Goal: Task Accomplishment & Management: Complete application form

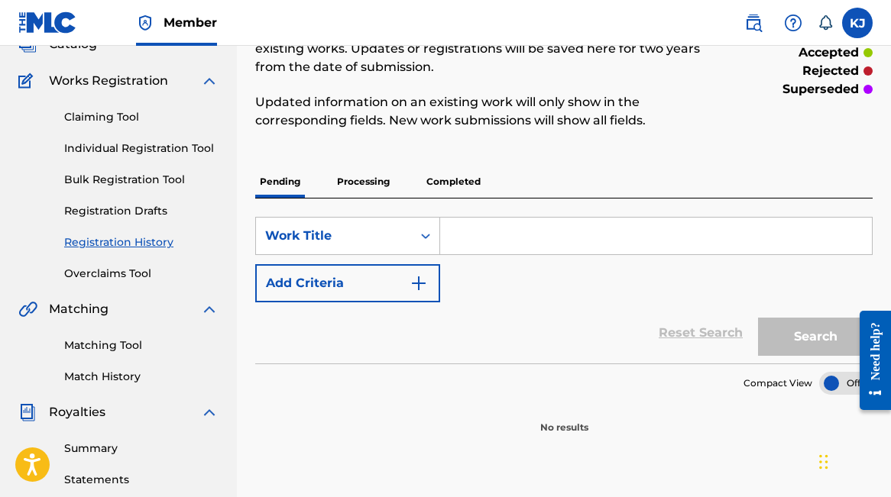
scroll to position [109, 0]
click at [528, 241] on input "Search Form" at bounding box center [656, 235] width 432 height 37
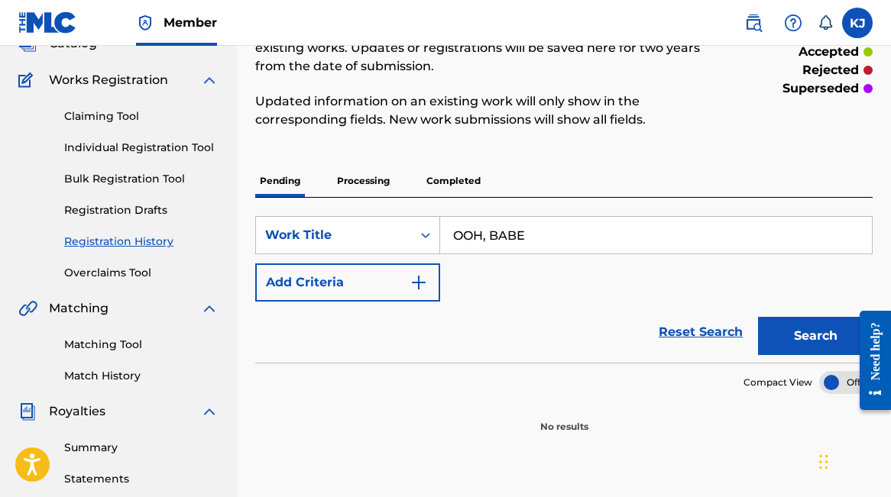
type input "OOH, BABE"
click at [758, 317] on button "Search" at bounding box center [815, 336] width 115 height 38
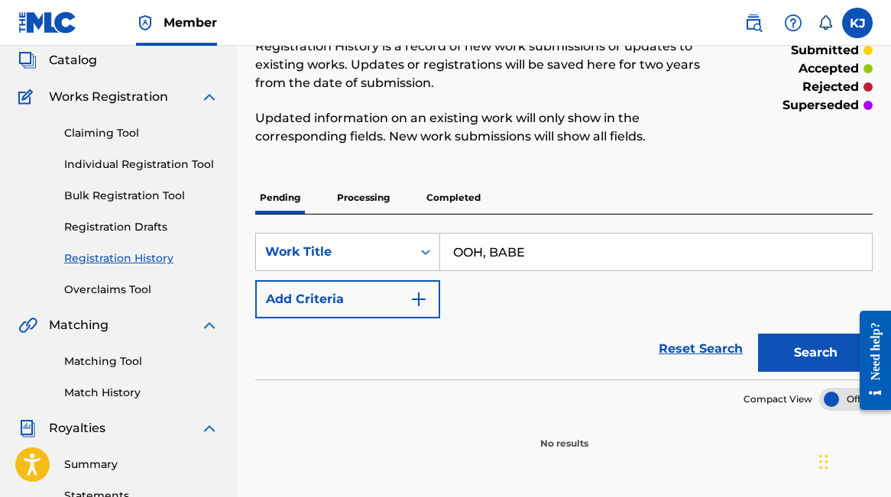
scroll to position [86, 0]
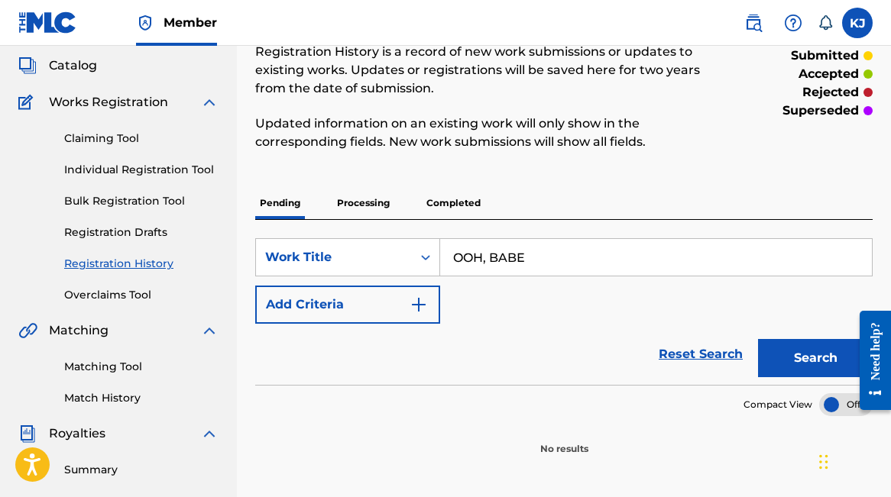
click at [147, 147] on div "Claiming Tool Individual Registration Tool Bulk Registration Tool Registration …" at bounding box center [118, 208] width 200 height 192
click at [125, 142] on link "Claiming Tool" at bounding box center [141, 139] width 154 height 16
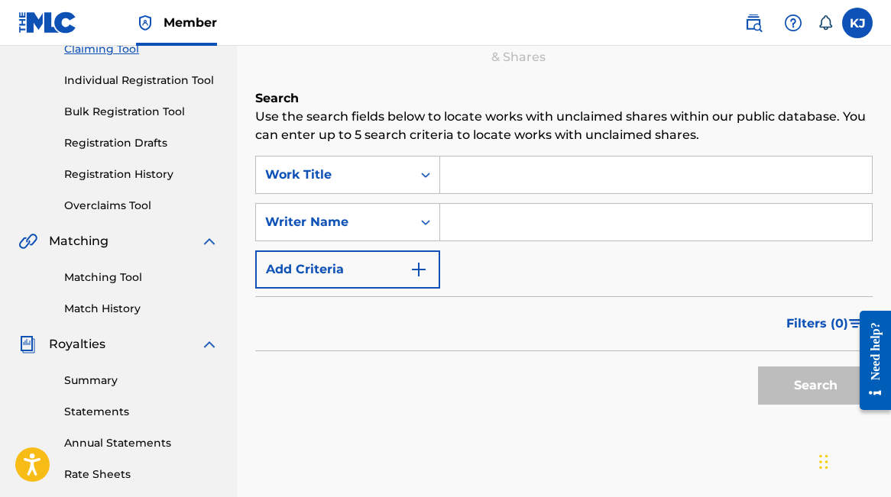
scroll to position [188, 0]
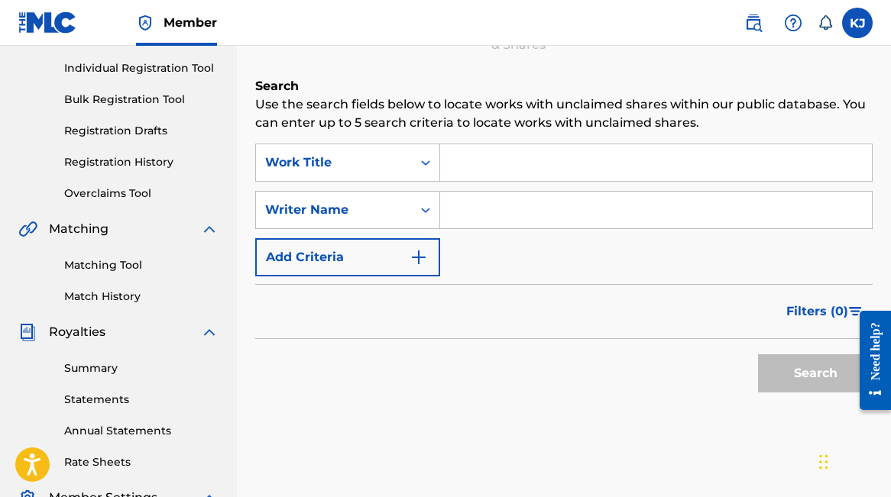
click at [528, 166] on input "Search Form" at bounding box center [656, 162] width 432 height 37
type input "OOH, BABE"
click at [540, 213] on input "Search Form" at bounding box center [656, 210] width 432 height 37
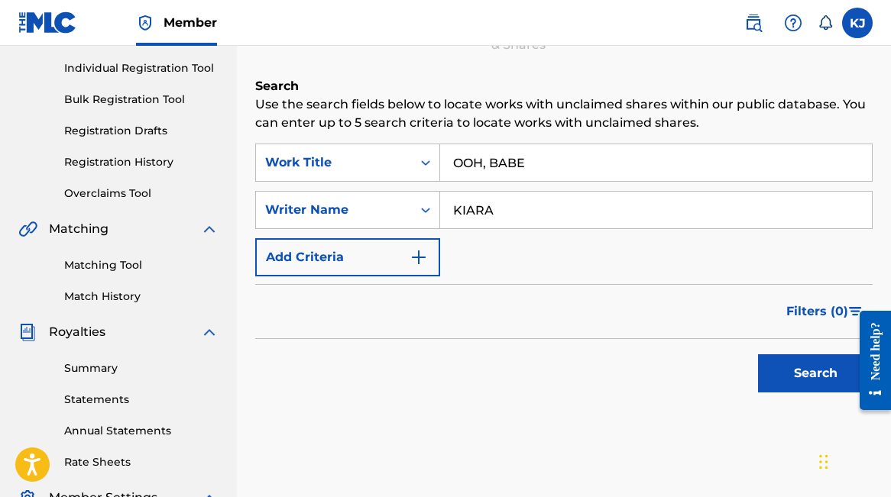
type input "KIARA"
click at [758, 355] on button "Search" at bounding box center [815, 374] width 115 height 38
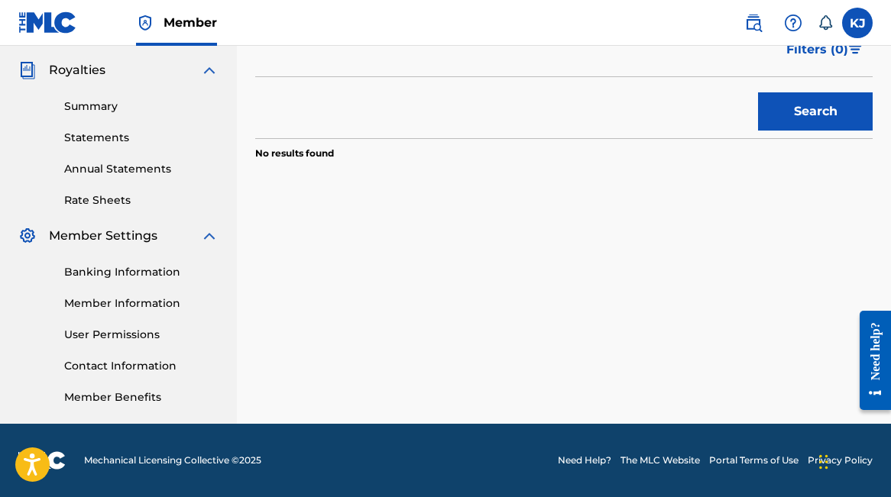
scroll to position [96, 0]
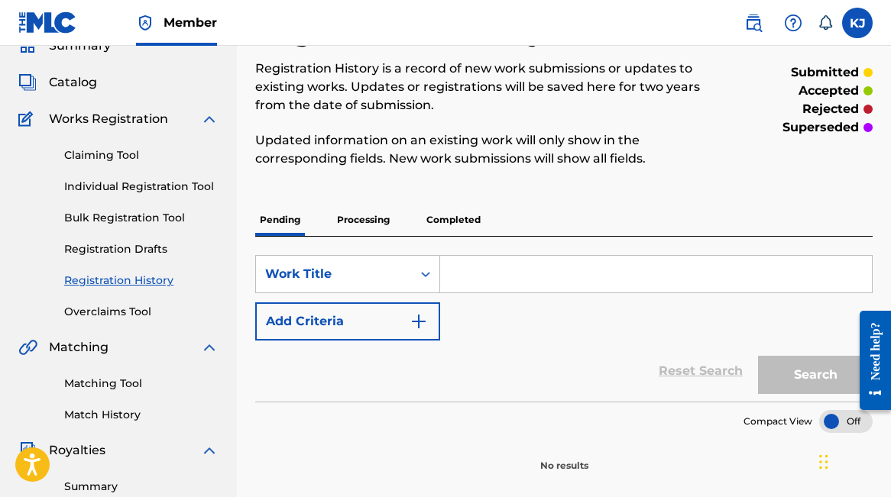
scroll to position [70, 0]
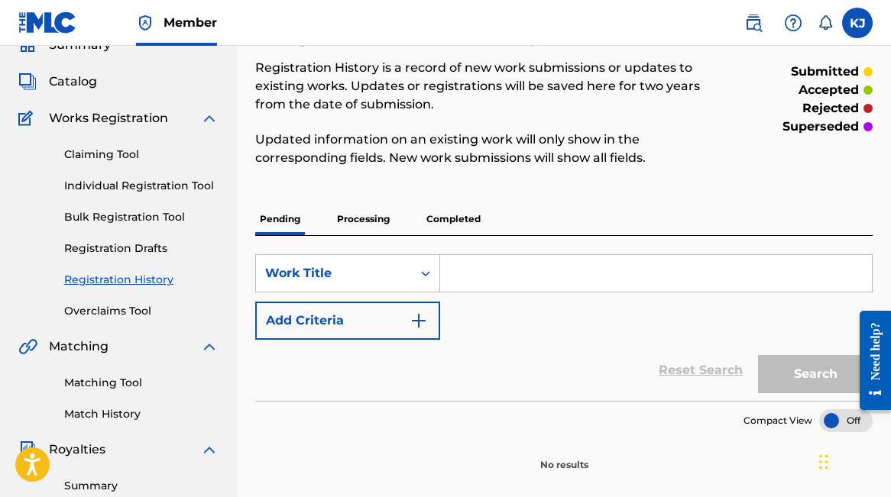
click at [141, 186] on link "Individual Registration Tool" at bounding box center [141, 186] width 154 height 16
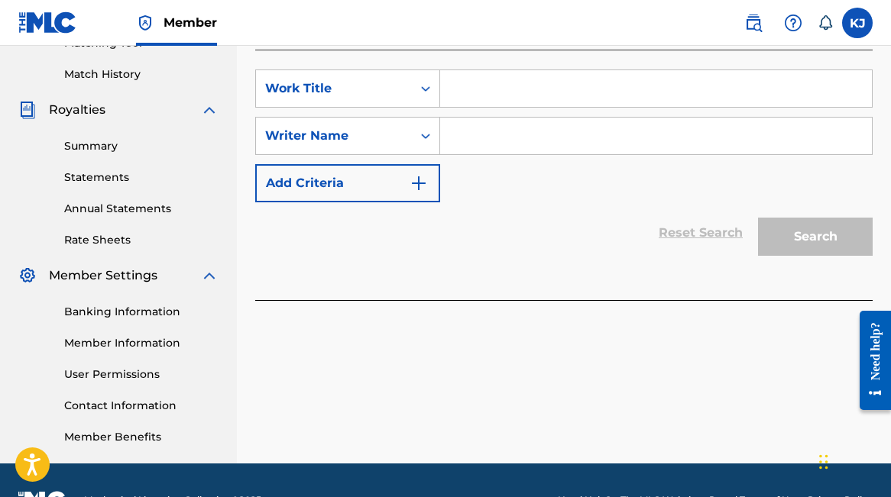
scroll to position [358, 0]
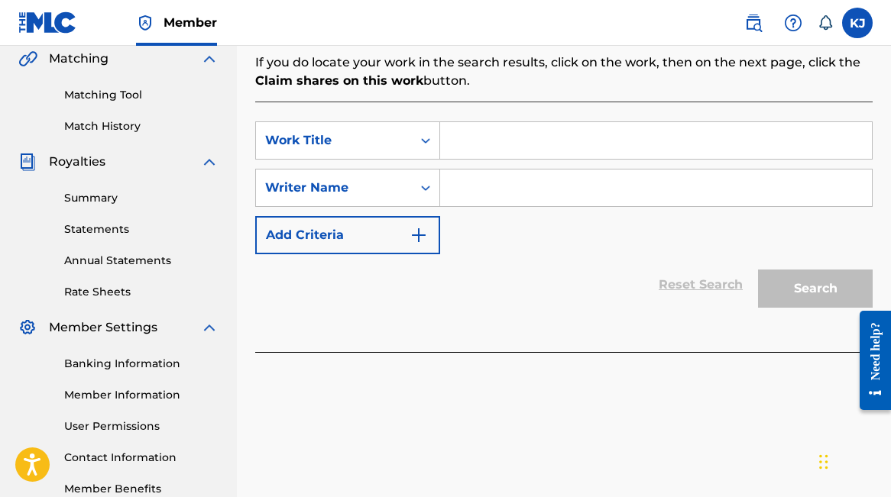
click at [527, 144] on input "Search Form" at bounding box center [656, 140] width 432 height 37
type input "OOH, BABE"
click at [520, 193] on input "Search Form" at bounding box center [656, 188] width 432 height 37
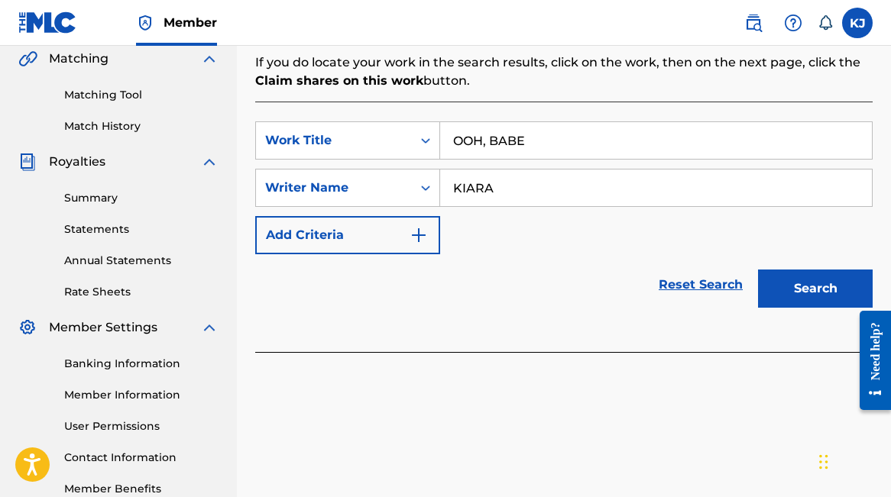
type input "KIARA"
click at [758, 270] on button "Search" at bounding box center [815, 289] width 115 height 38
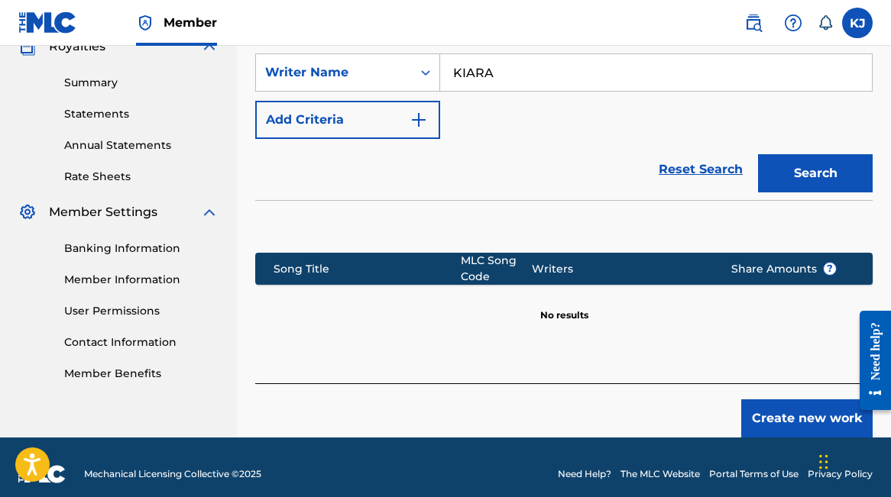
click at [775, 410] on button "Create new work" at bounding box center [806, 419] width 131 height 38
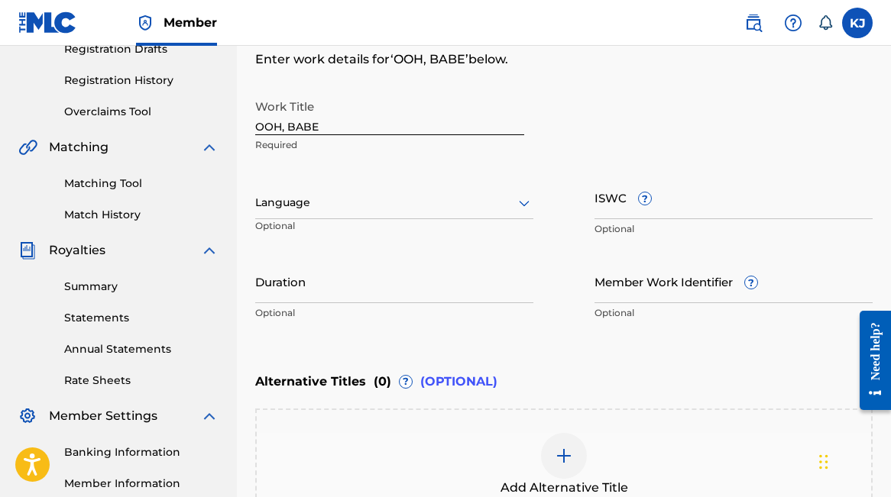
scroll to position [225, 0]
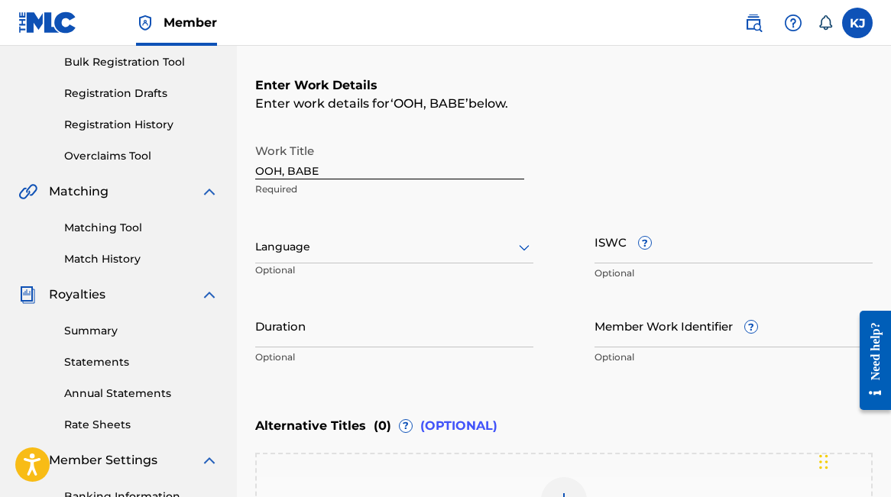
click at [407, 164] on input "OOH, BABE" at bounding box center [389, 158] width 269 height 44
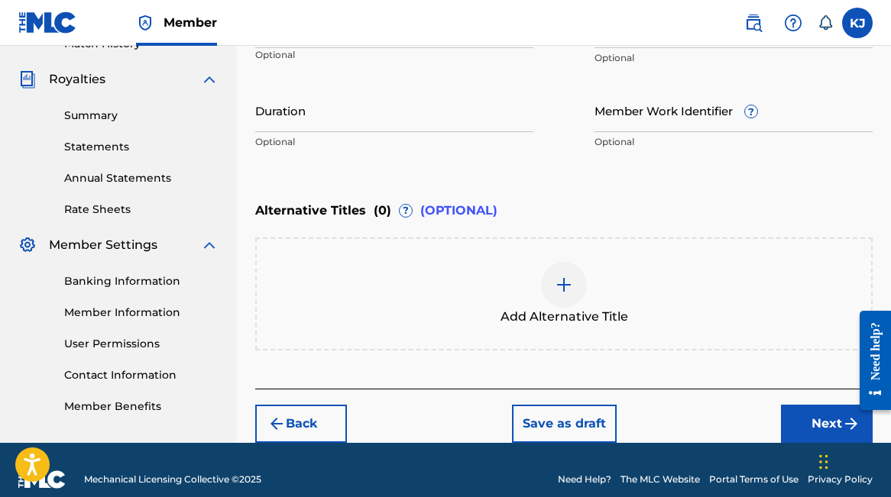
scroll to position [459, 0]
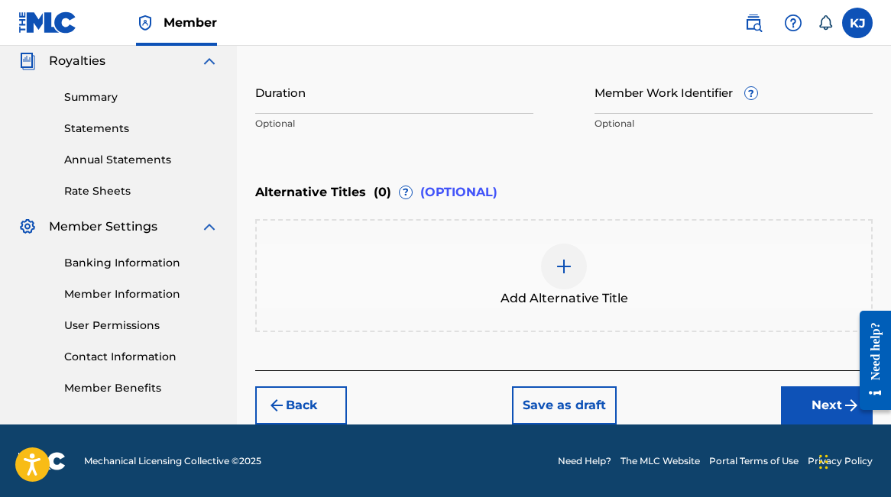
type input "Ooh, Babe"
click at [789, 395] on button "Next" at bounding box center [827, 406] width 92 height 38
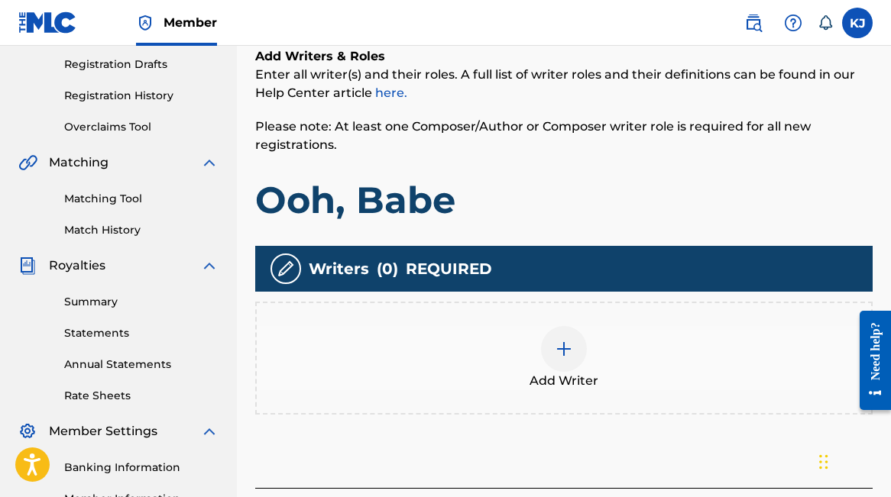
scroll to position [289, 0]
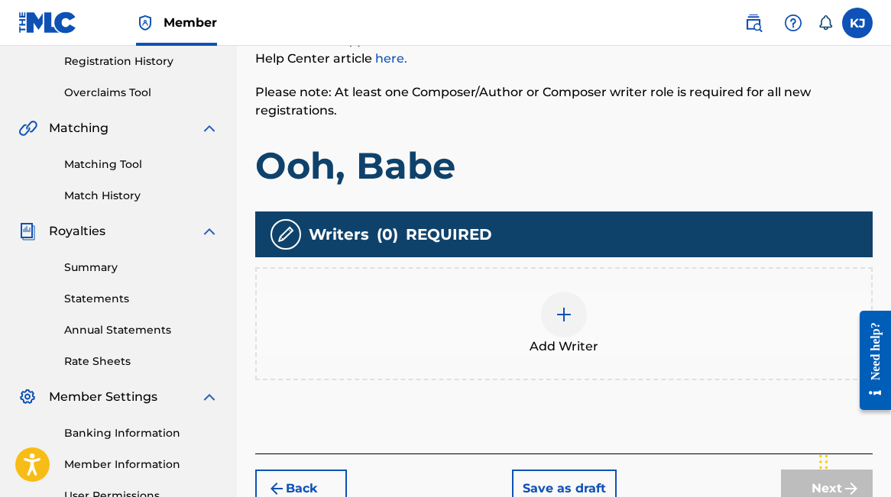
click at [555, 306] on img at bounding box center [564, 315] width 18 height 18
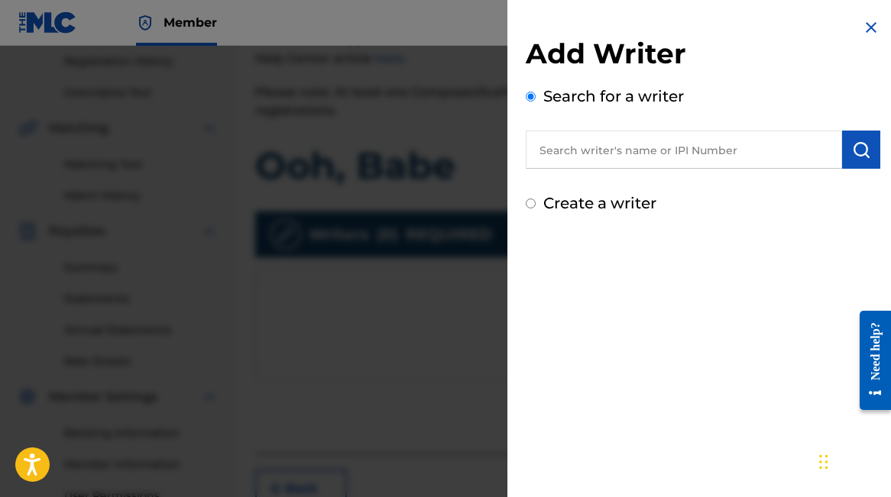
click at [638, 151] on input "text" at bounding box center [684, 150] width 316 height 38
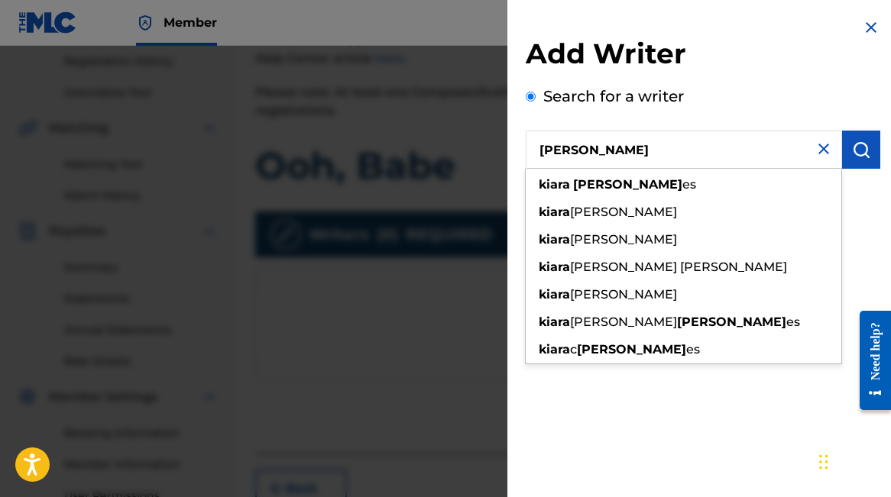
type input "[PERSON_NAME]"
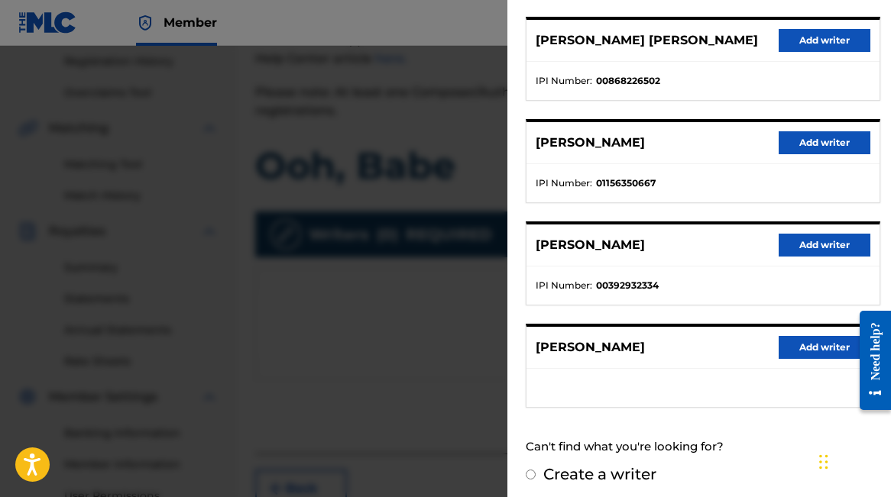
scroll to position [294, 0]
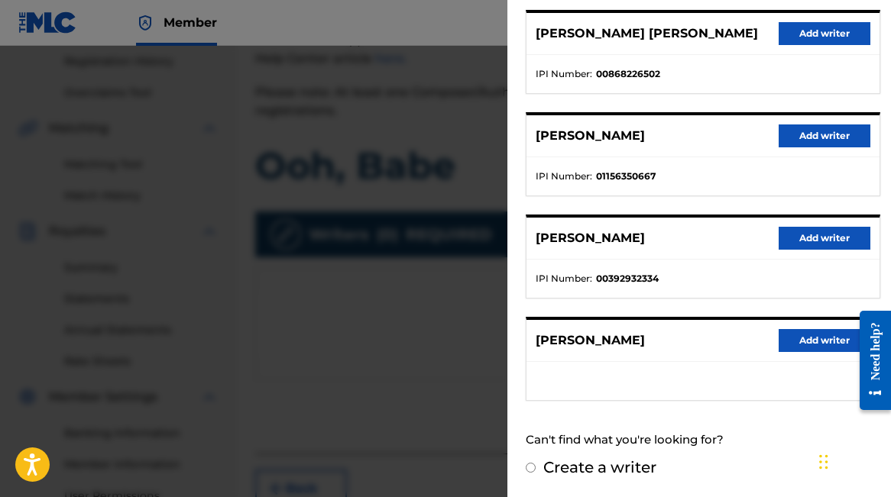
click at [808, 236] on button "Add writer" at bounding box center [825, 238] width 92 height 23
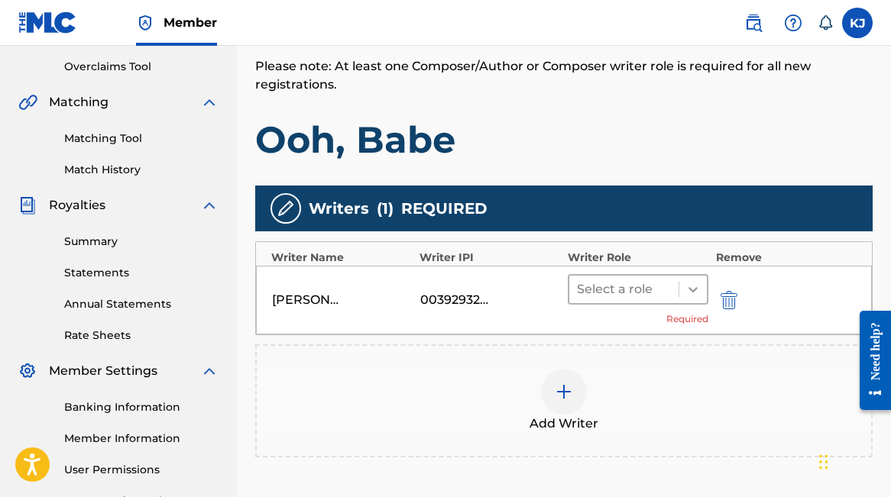
scroll to position [319, 0]
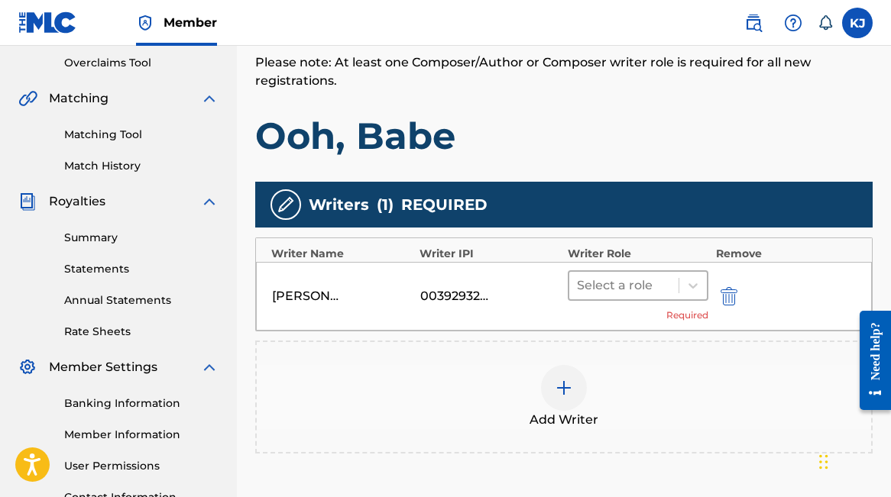
click at [673, 289] on div "Select a role" at bounding box center [623, 286] width 109 height 28
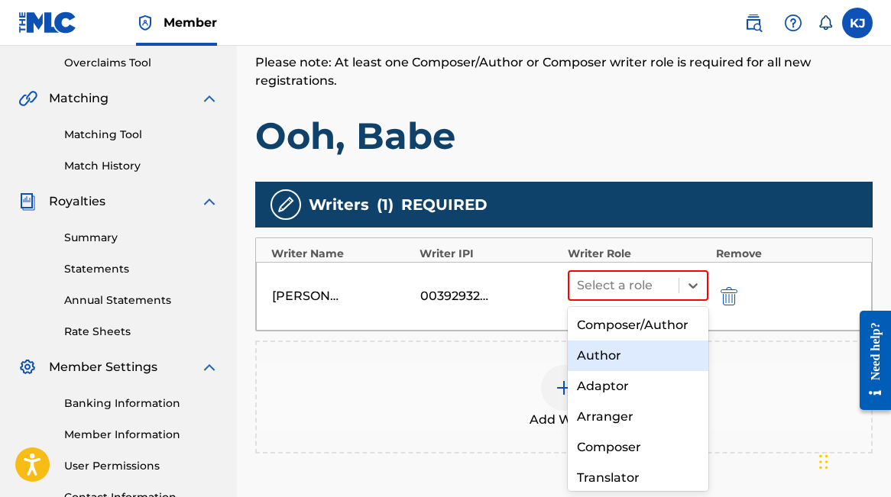
click at [648, 355] on div "Author" at bounding box center [638, 356] width 141 height 31
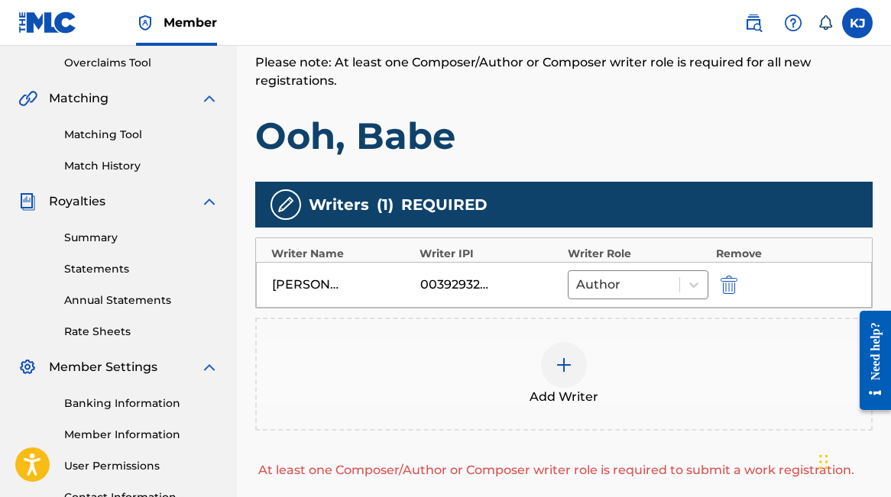
click at [553, 357] on div at bounding box center [564, 365] width 46 height 46
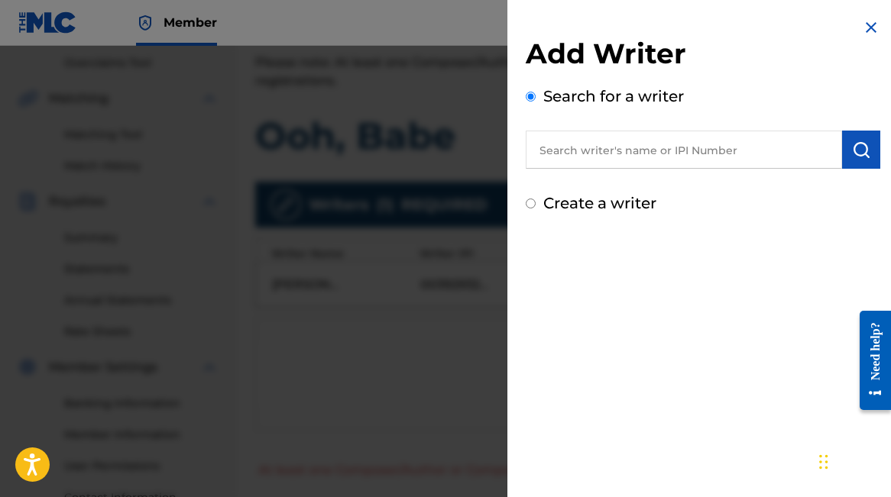
click at [666, 145] on input "text" at bounding box center [684, 150] width 316 height 38
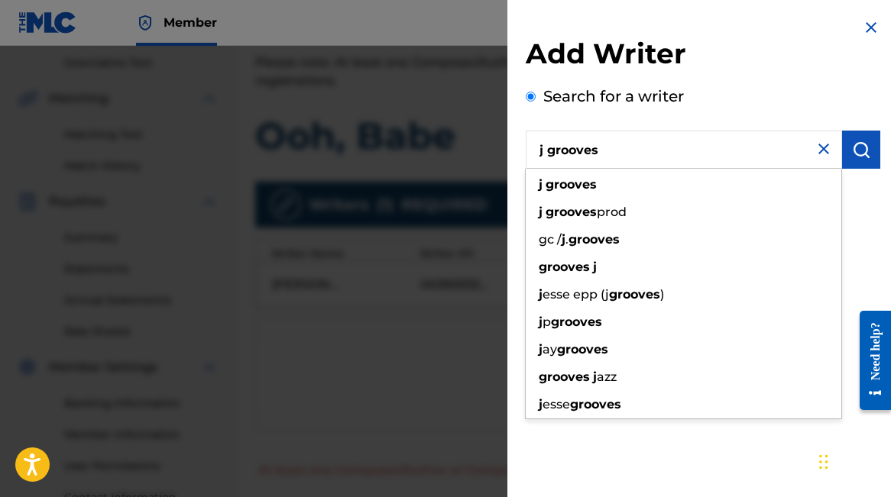
type input "j grooves"
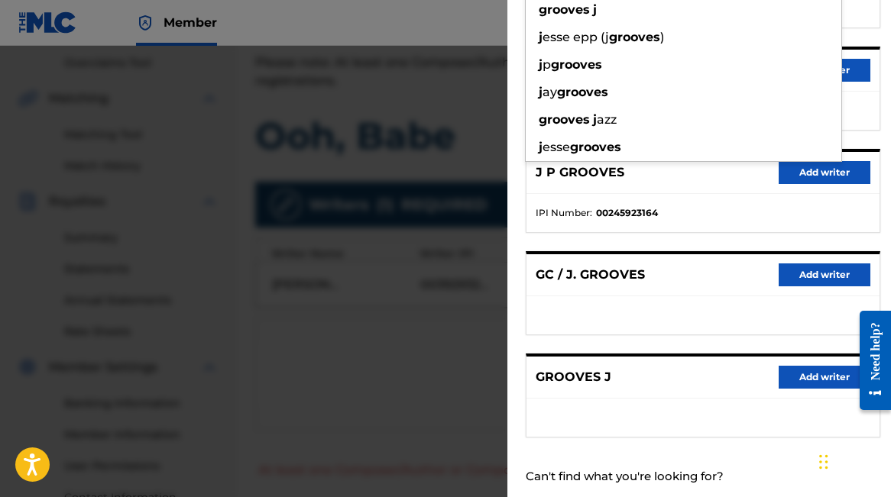
scroll to position [294, 0]
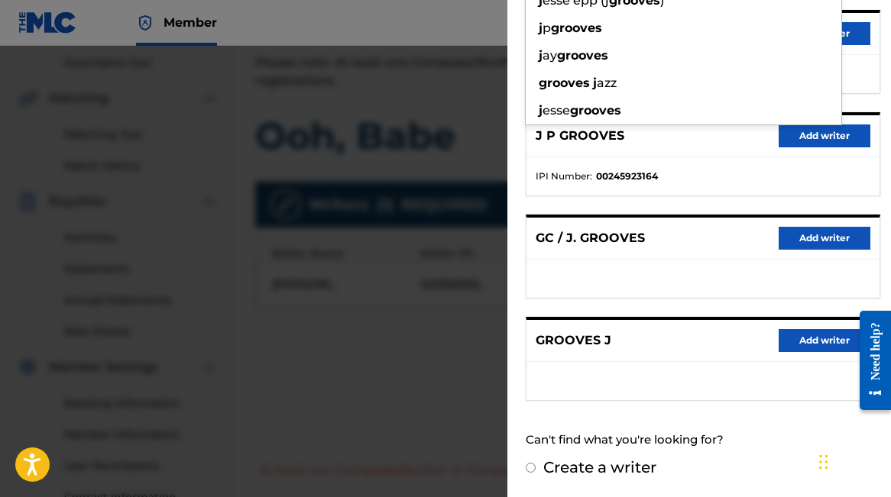
click at [610, 442] on div "Can't find what you're looking for?" at bounding box center [703, 440] width 355 height 33
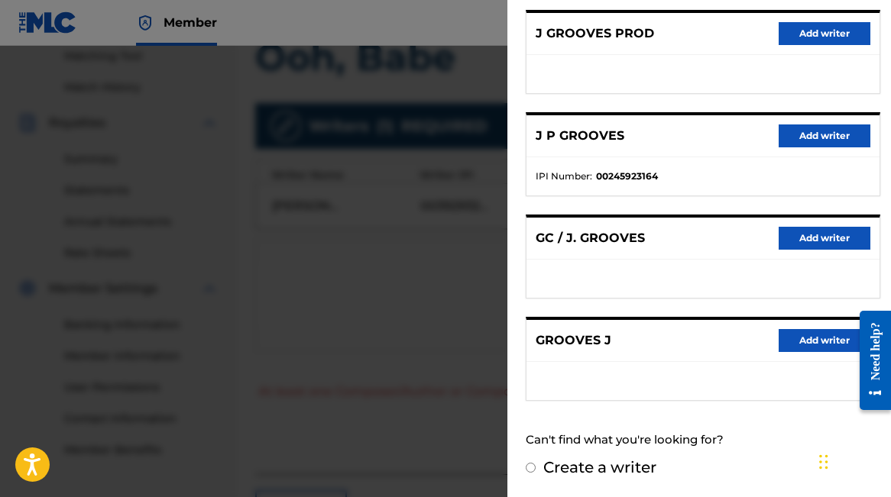
scroll to position [400, 0]
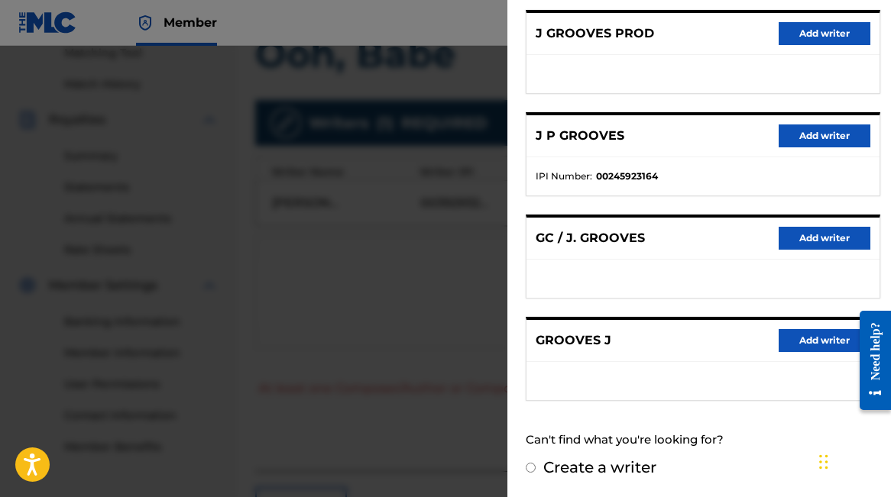
click at [602, 470] on label "Create a writer" at bounding box center [599, 467] width 113 height 18
radio input "true"
click at [536, 470] on input "Create a writer" at bounding box center [531, 468] width 10 height 10
radio input "false"
radio input "true"
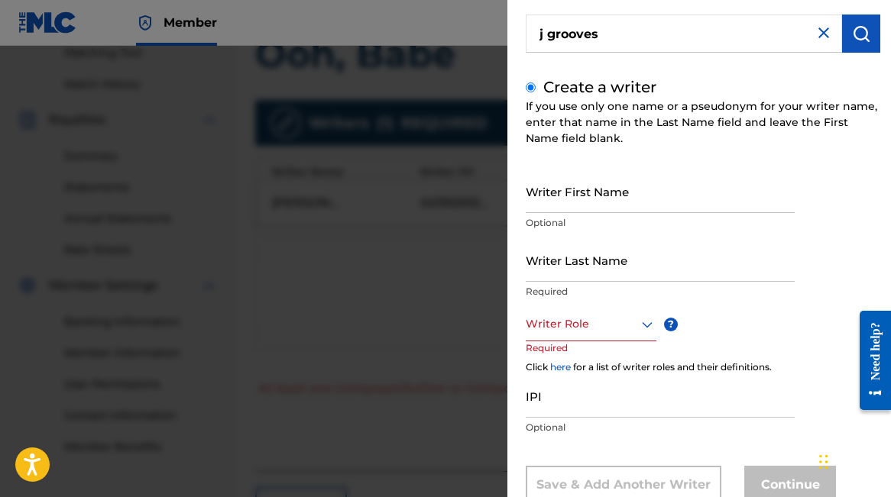
scroll to position [164, 0]
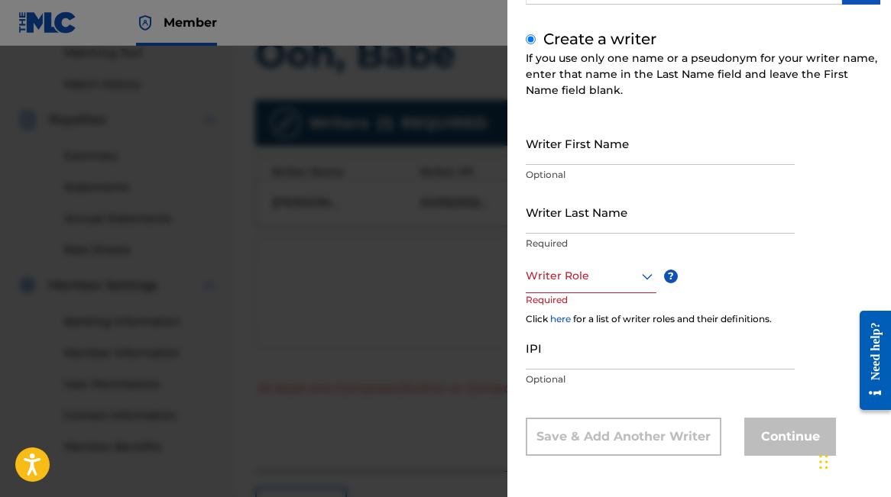
click at [581, 228] on input "Writer Last Name" at bounding box center [660, 212] width 269 height 44
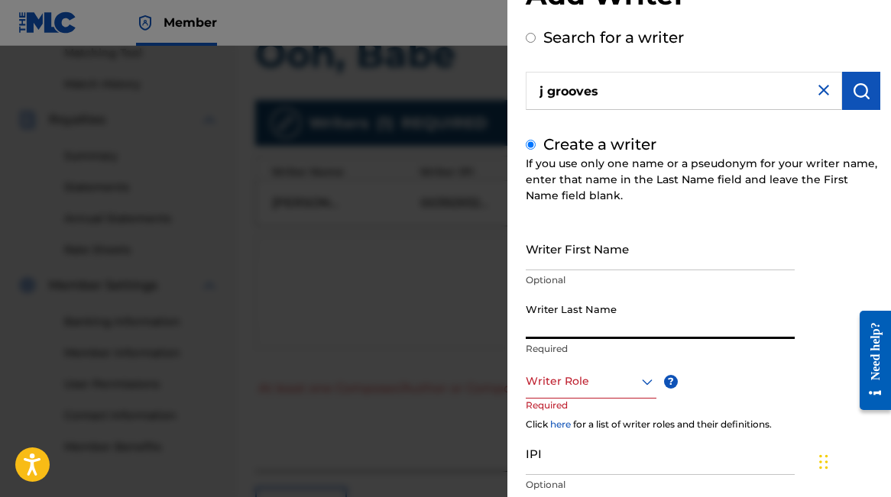
scroll to position [0, 0]
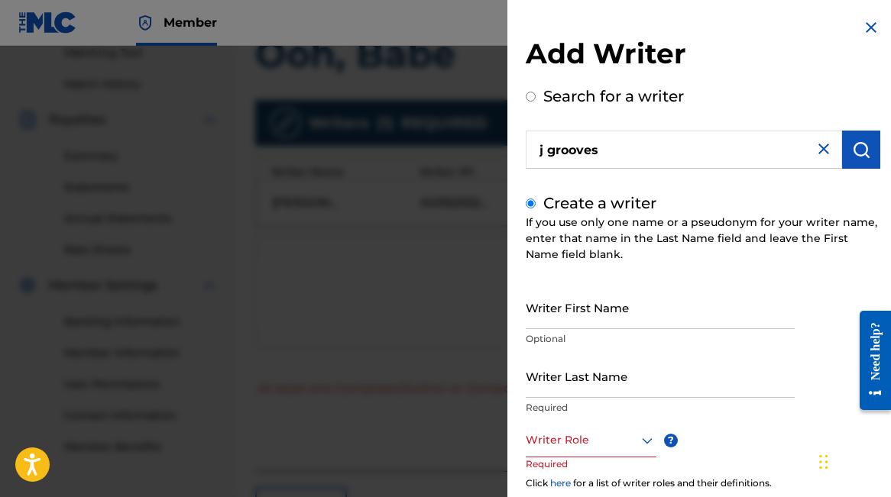
click at [617, 148] on input "j grooves" at bounding box center [684, 150] width 316 height 38
radio input "true"
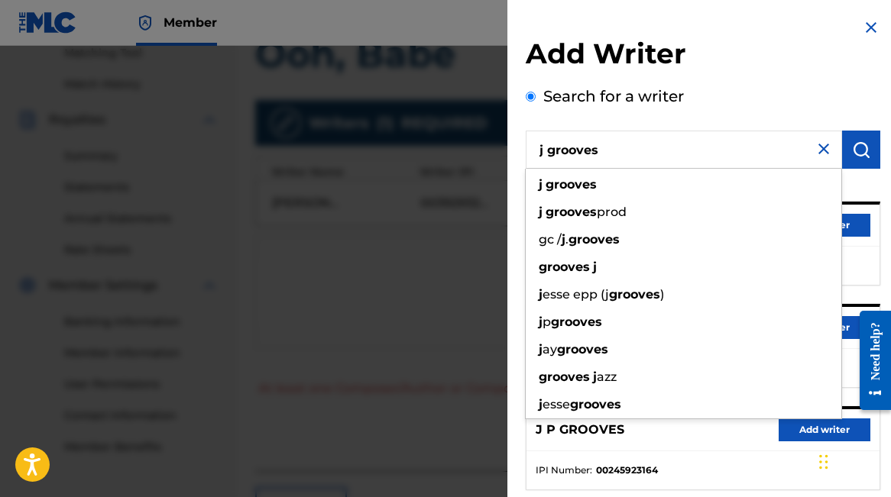
click at [698, 141] on input "j grooves" at bounding box center [684, 150] width 316 height 38
paste input "362788621"
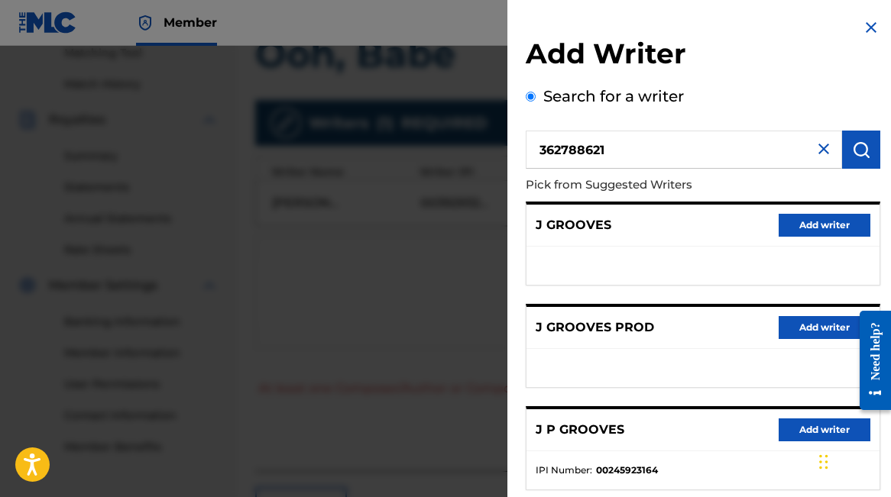
type input "362788621"
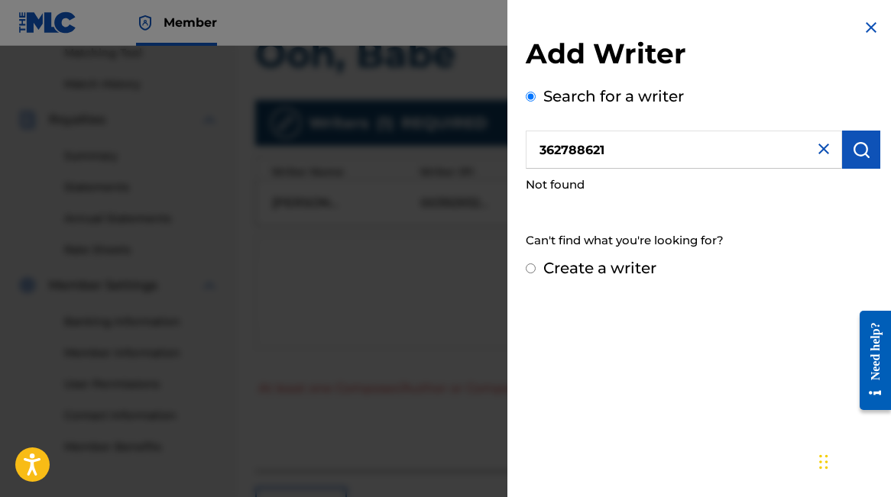
click at [622, 271] on label "Create a writer" at bounding box center [599, 268] width 113 height 18
radio input "true"
click at [536, 271] on input "Create a writer" at bounding box center [531, 269] width 10 height 10
radio input "false"
radio input "true"
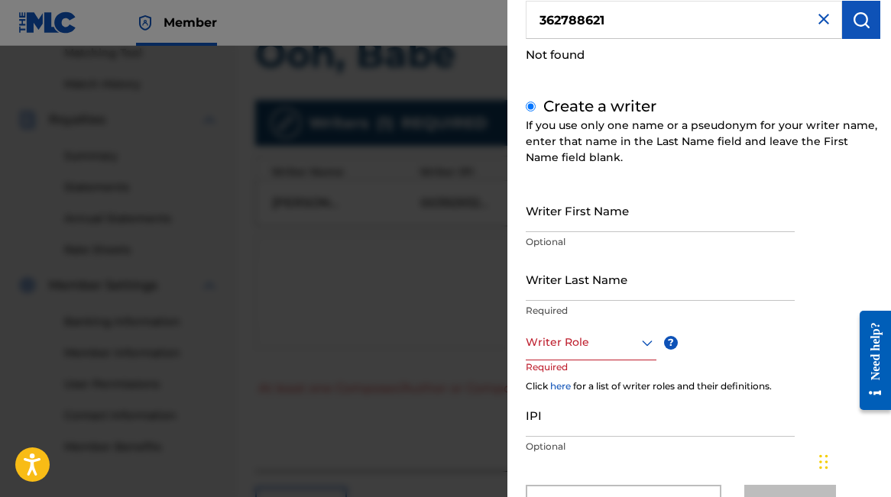
scroll to position [159, 0]
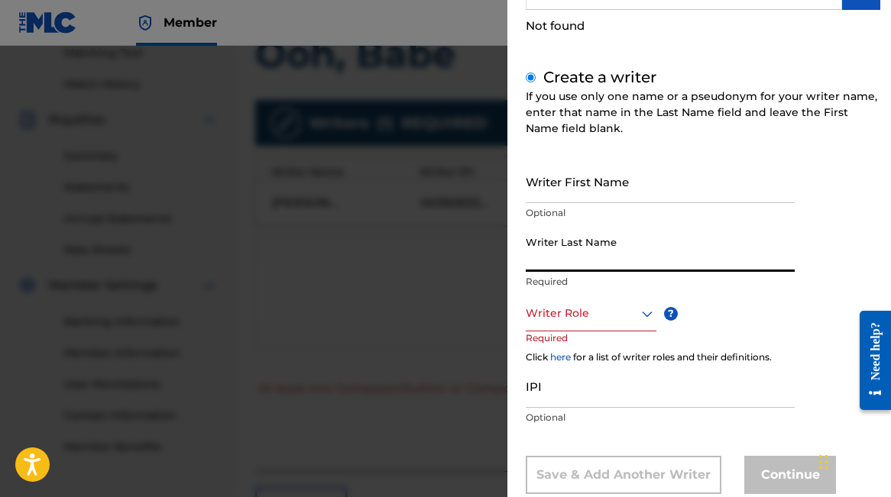
click at [611, 256] on input "Writer Last Name" at bounding box center [660, 250] width 269 height 44
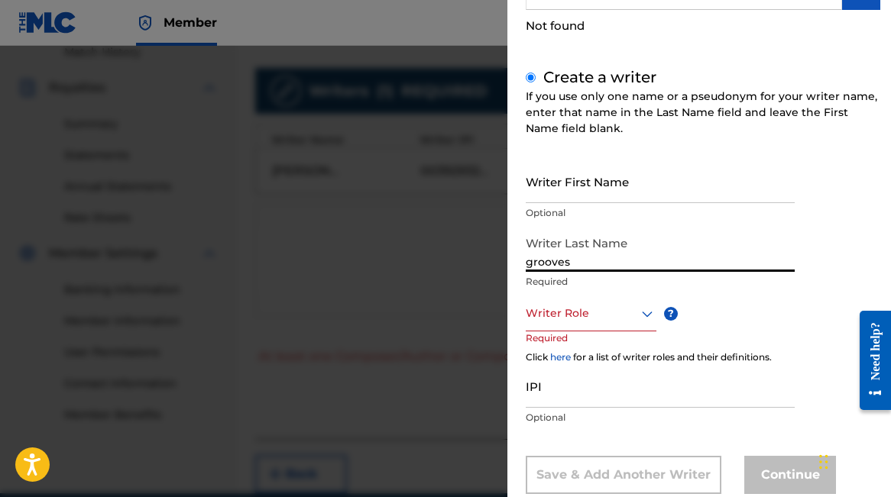
scroll to position [439, 0]
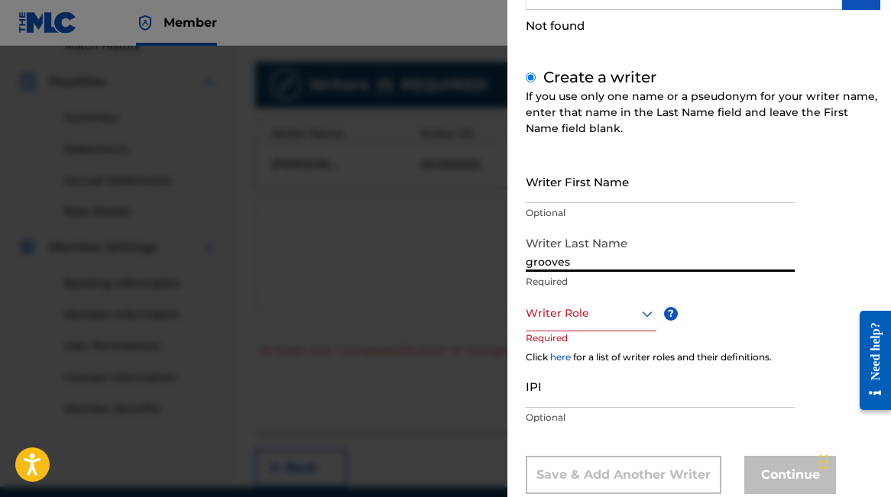
type input "grooves"
click at [582, 315] on div at bounding box center [591, 313] width 131 height 19
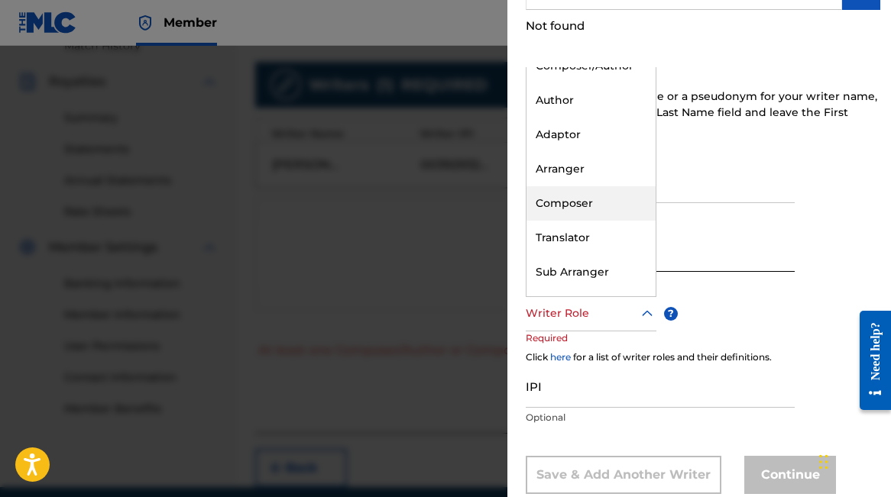
scroll to position [18, 0]
click at [598, 205] on div "Composer" at bounding box center [590, 204] width 129 height 34
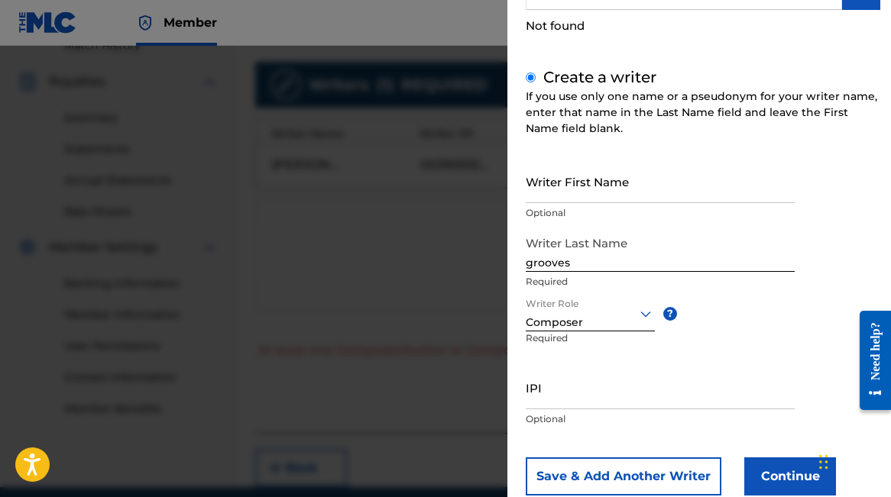
scroll to position [198, 0]
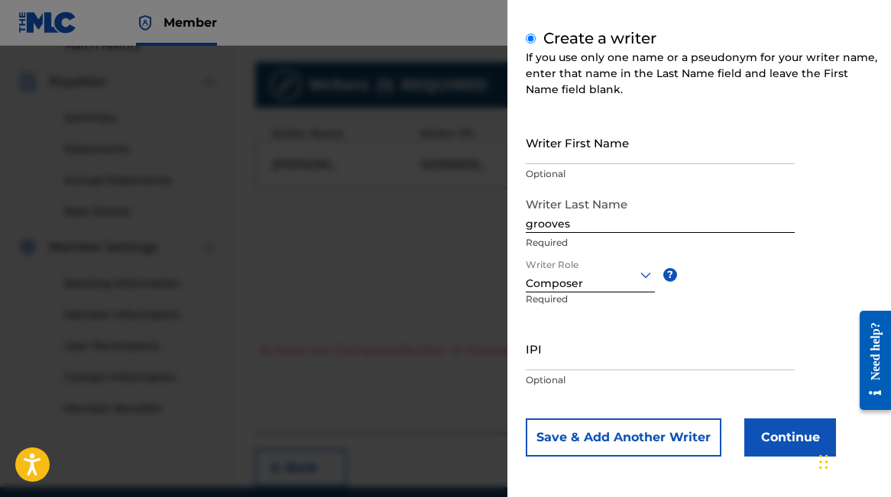
click at [600, 355] on input "IPI" at bounding box center [660, 349] width 269 height 44
paste input "362788621"
type input "362788621"
click at [787, 440] on button "Continue" at bounding box center [790, 438] width 92 height 38
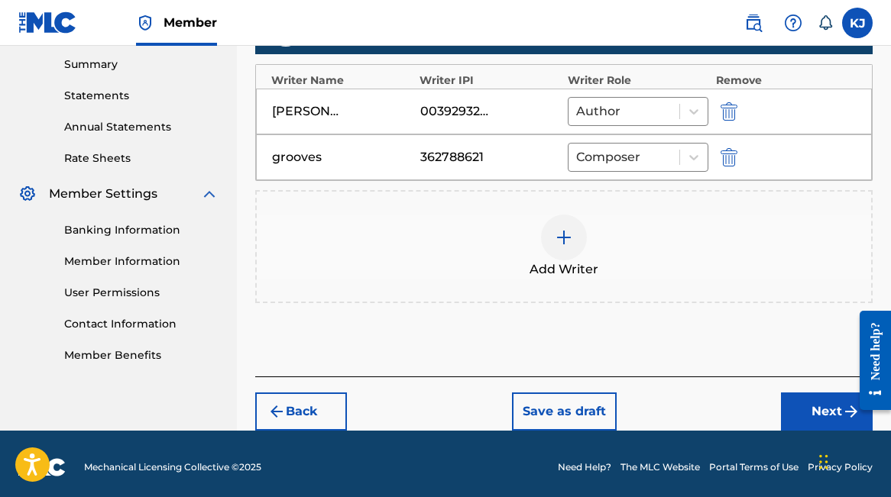
scroll to position [499, 0]
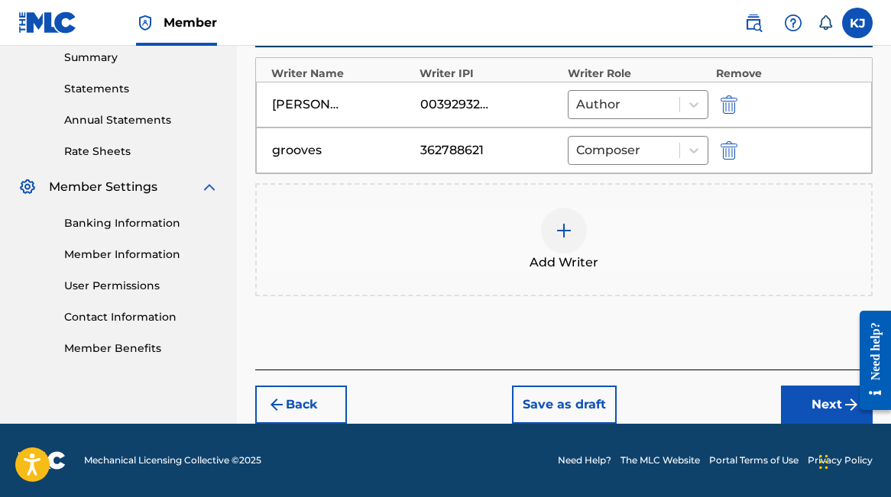
click at [823, 385] on div "Back Save as draft Next" at bounding box center [563, 397] width 617 height 54
click at [823, 389] on button "Next" at bounding box center [827, 405] width 92 height 38
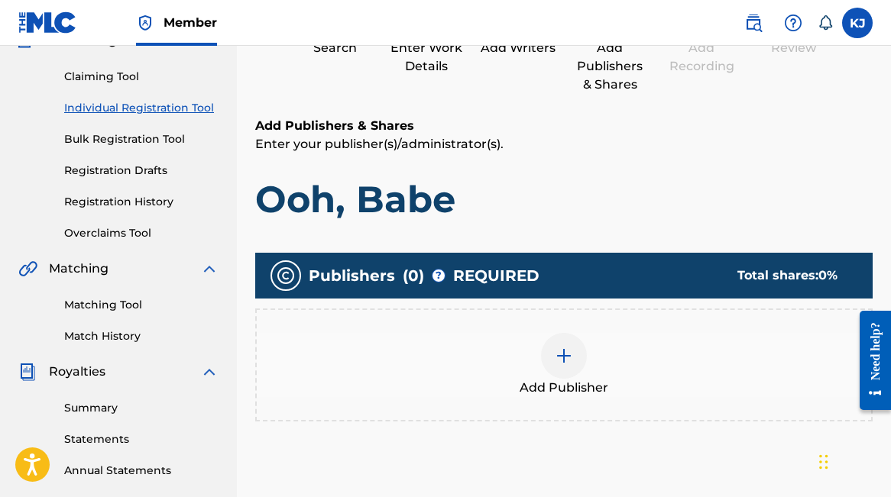
scroll to position [152, 0]
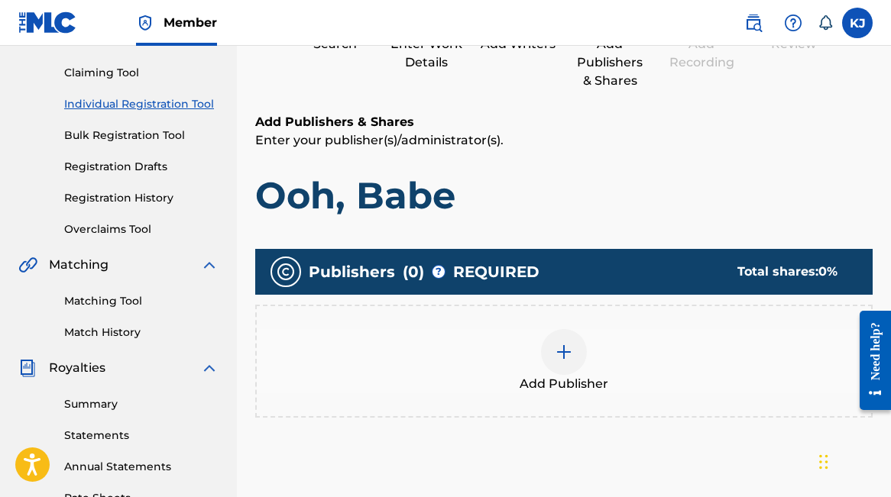
click at [562, 348] on img at bounding box center [564, 352] width 18 height 18
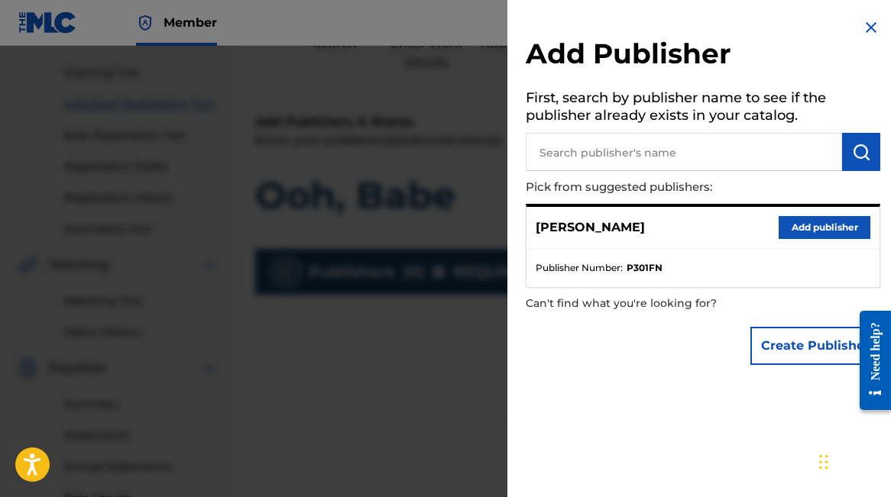
click at [821, 222] on button "Add publisher" at bounding box center [825, 227] width 92 height 23
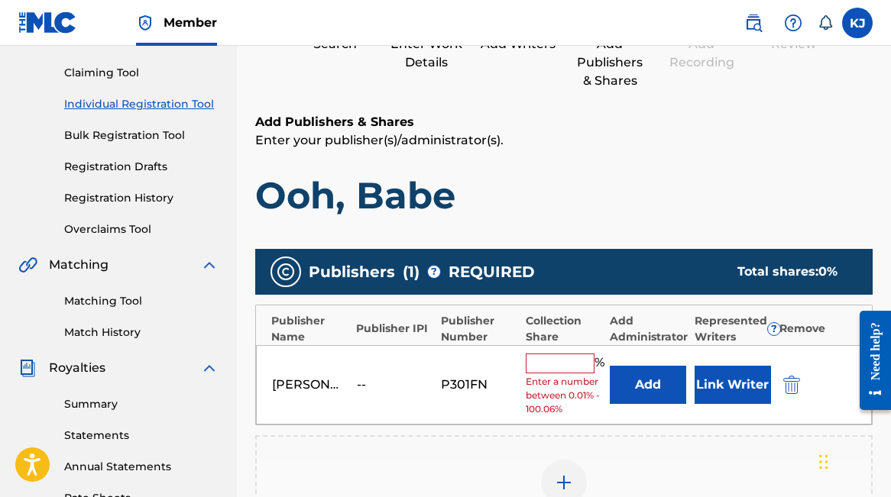
scroll to position [177, 0]
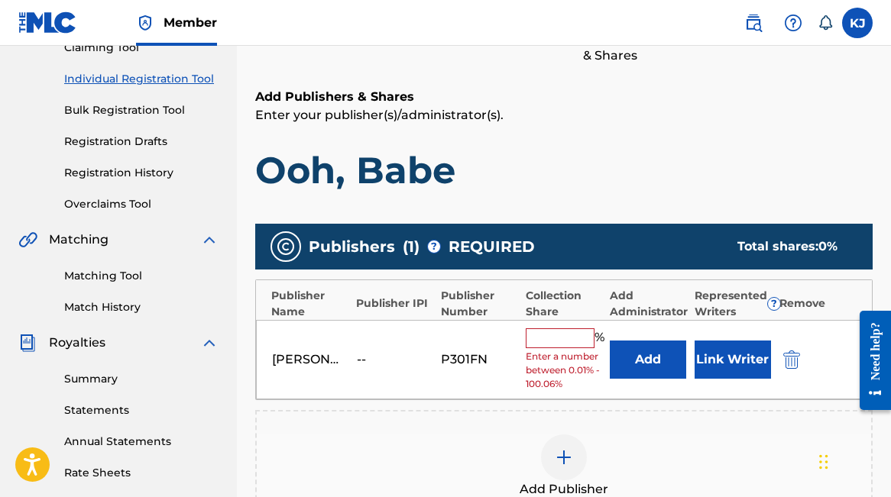
click at [578, 332] on input "text" at bounding box center [560, 339] width 69 height 20
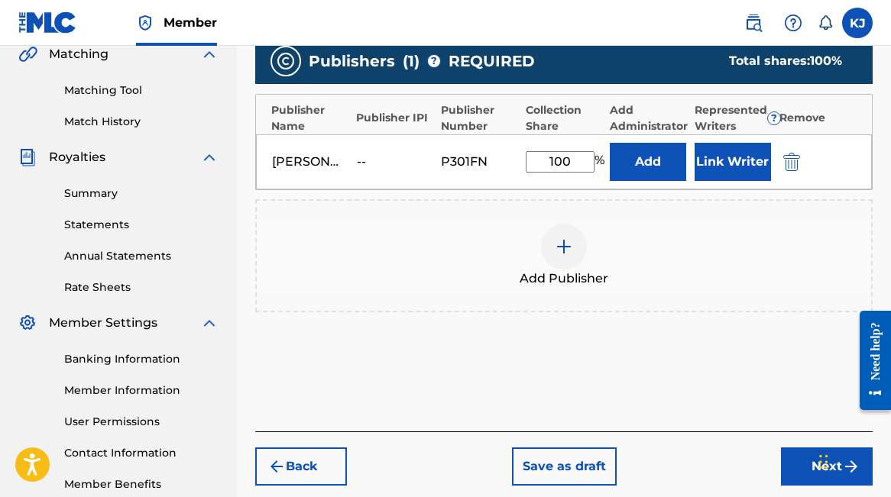
scroll to position [370, 0]
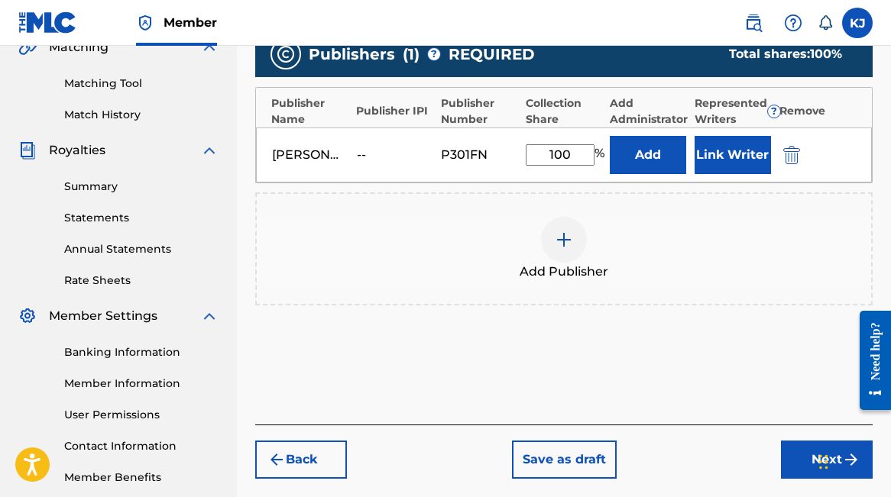
type input "100"
click at [743, 358] on div "Add Publishers & Shares Enter your publisher(s)/administrator(s). Ooh, Babe Pub…" at bounding box center [563, 160] width 617 height 530
click at [773, 449] on div "Back Save as draft Next" at bounding box center [563, 452] width 617 height 54
click at [810, 443] on button "Next" at bounding box center [827, 460] width 92 height 38
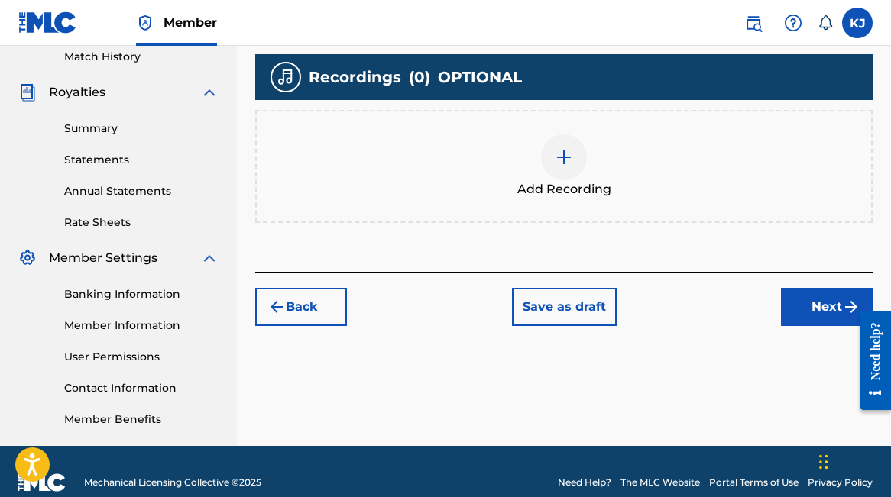
click at [800, 318] on button "Next" at bounding box center [827, 307] width 92 height 38
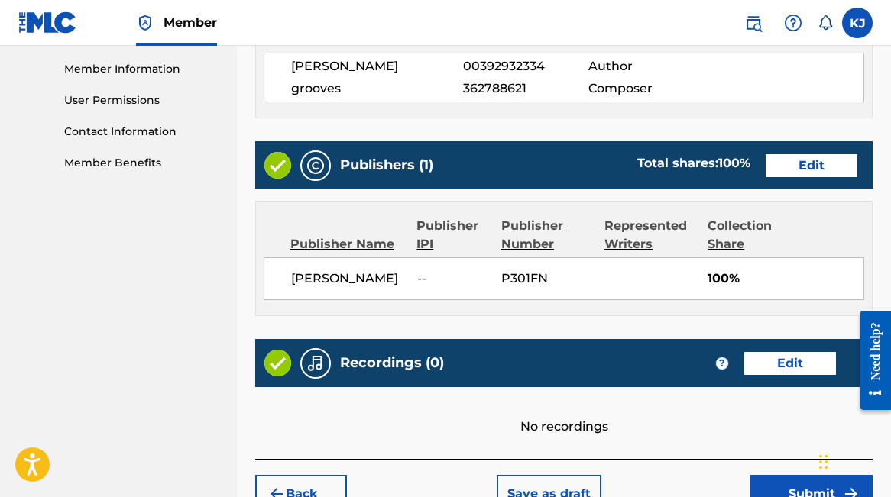
scroll to position [773, 0]
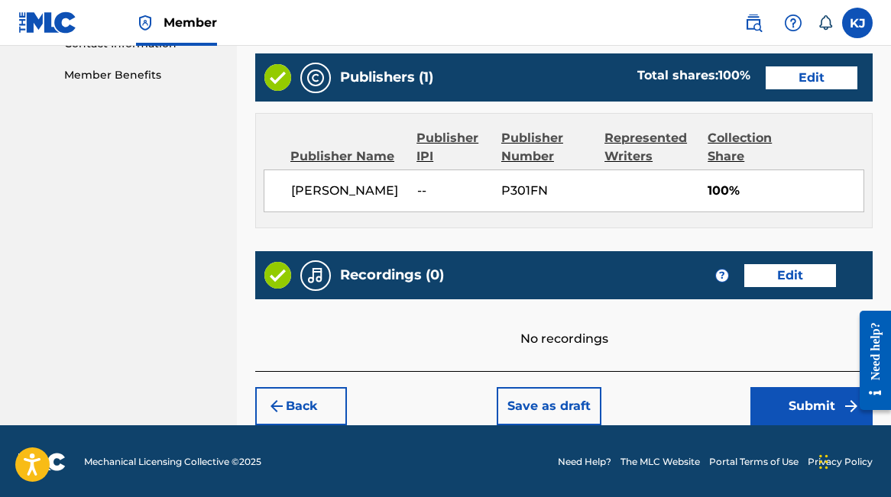
click at [802, 394] on button "Submit" at bounding box center [811, 406] width 122 height 38
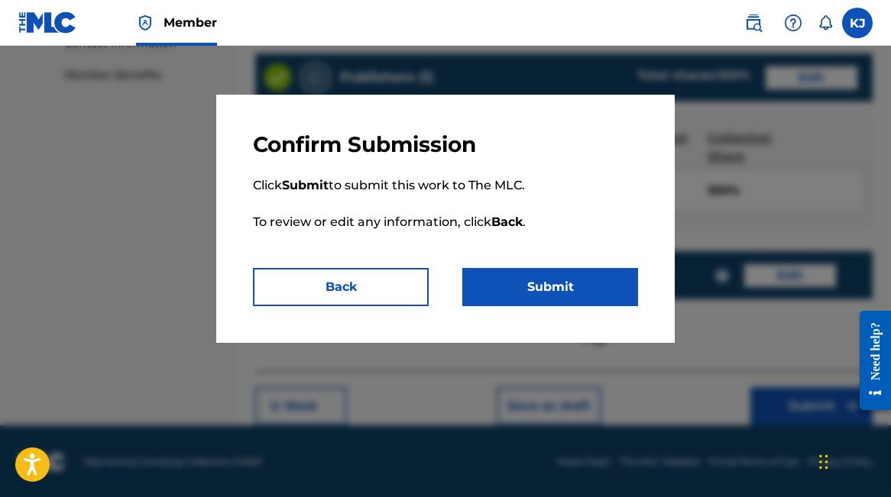
click at [607, 282] on button "Submit" at bounding box center [550, 287] width 176 height 38
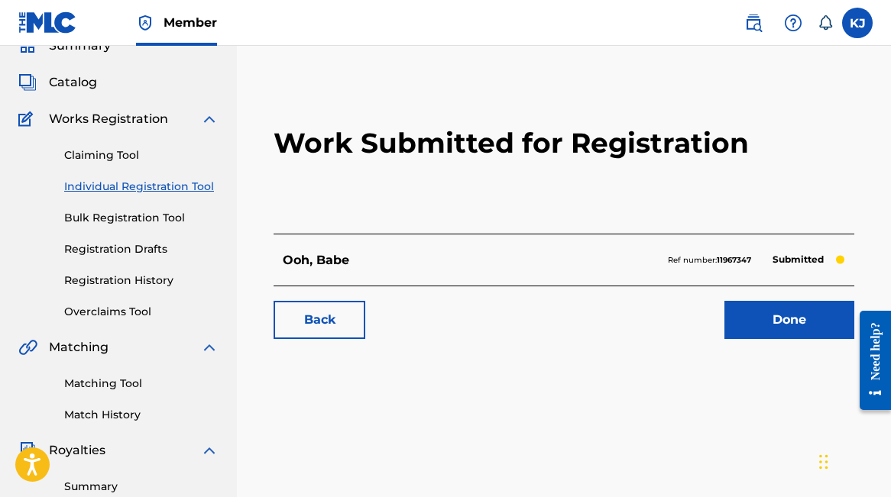
scroll to position [78, 0]
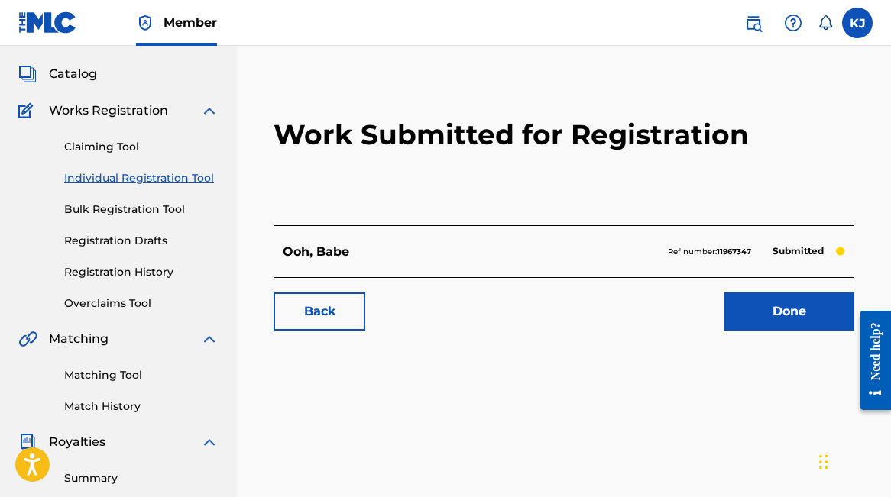
click at [155, 272] on link "Registration History" at bounding box center [141, 272] width 154 height 16
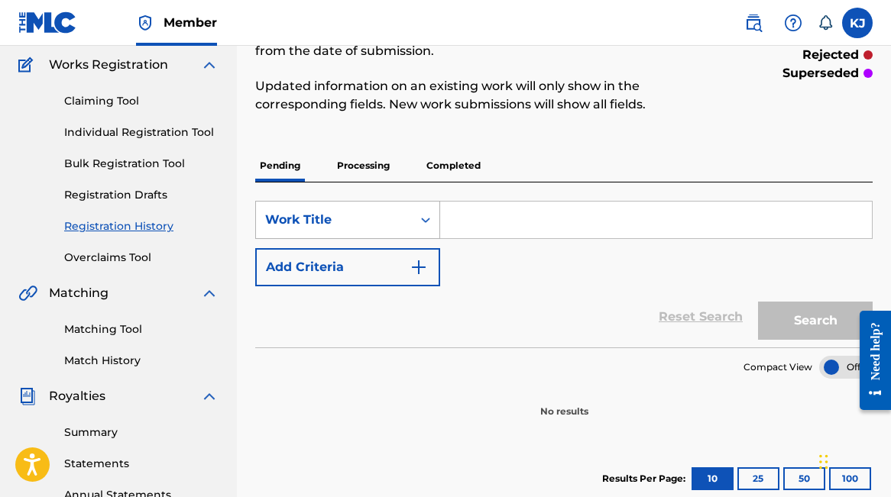
scroll to position [137, 0]
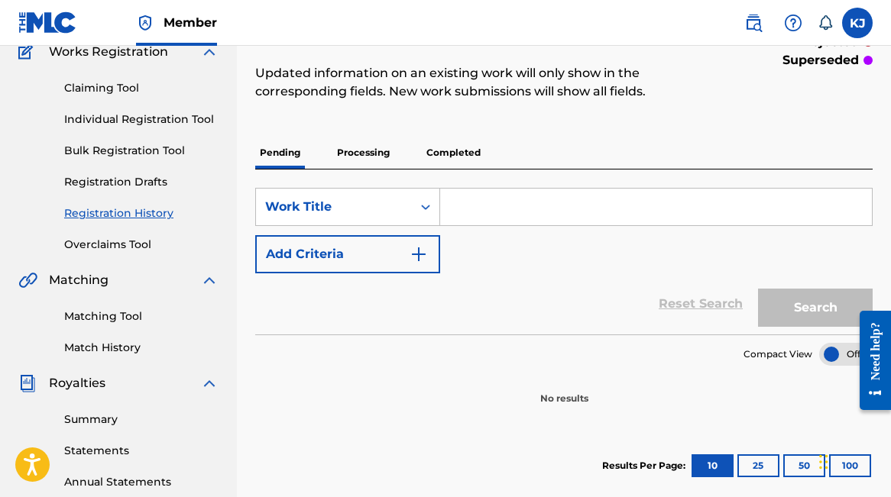
click at [465, 150] on p "Completed" at bounding box center [453, 153] width 63 height 32
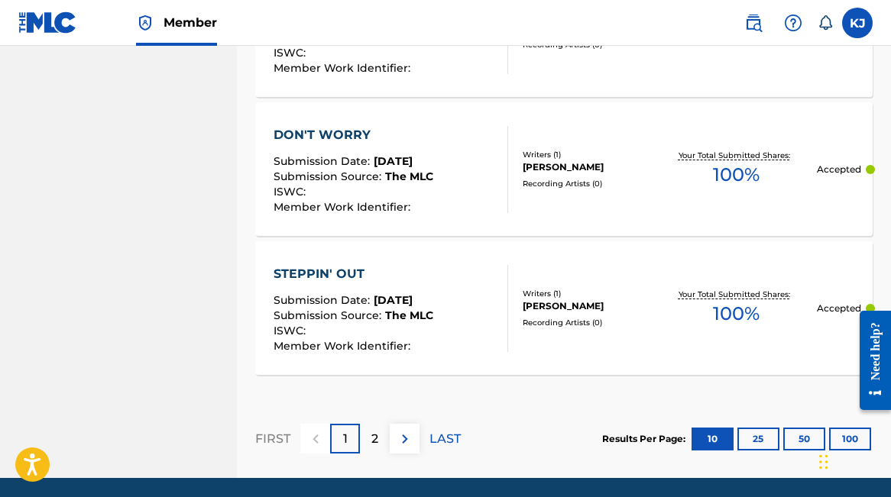
scroll to position [1637, 0]
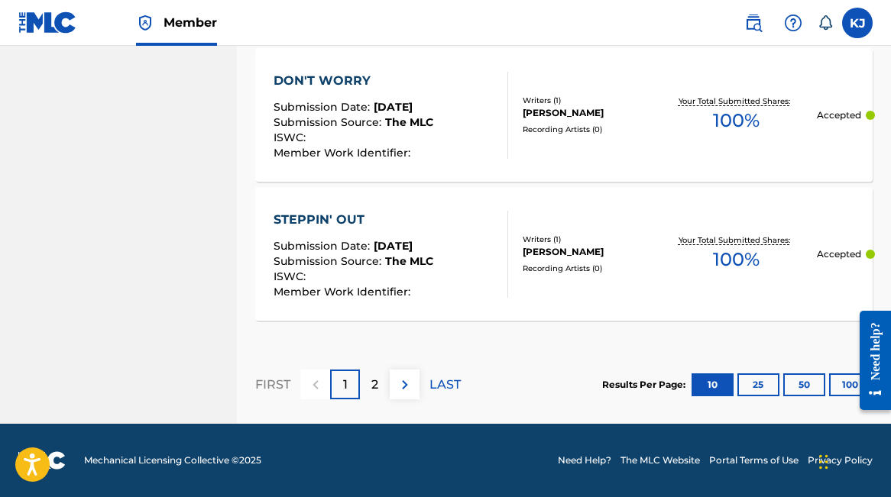
click at [760, 387] on button "25" at bounding box center [758, 385] width 42 height 23
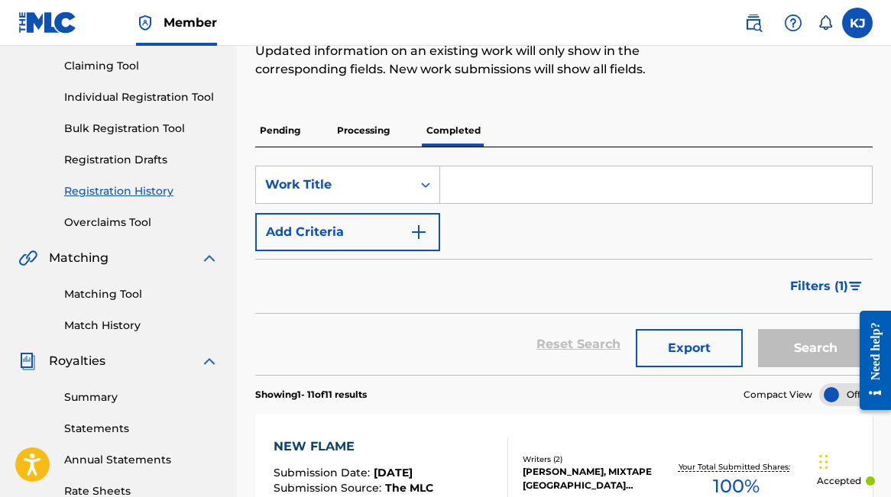
scroll to position [109, 0]
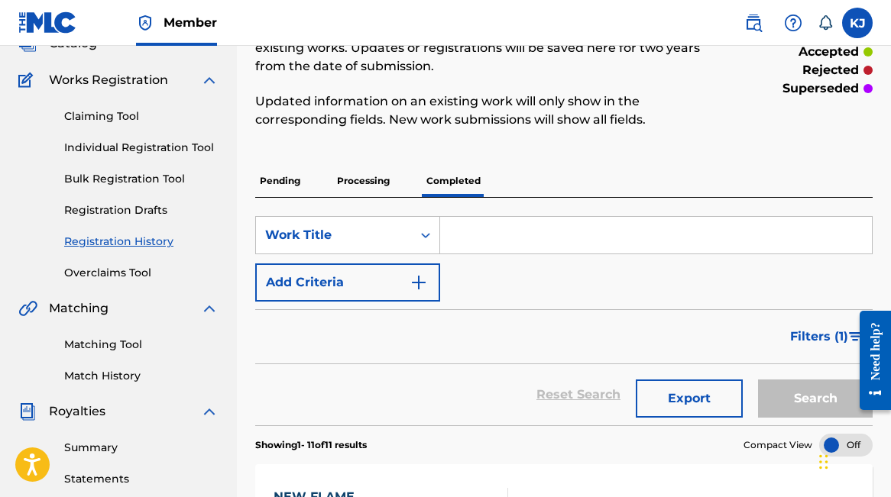
click at [131, 158] on div "Claiming Tool Individual Registration Tool Bulk Registration Tool Registration …" at bounding box center [118, 185] width 200 height 192
click at [139, 149] on link "Individual Registration Tool" at bounding box center [141, 148] width 154 height 16
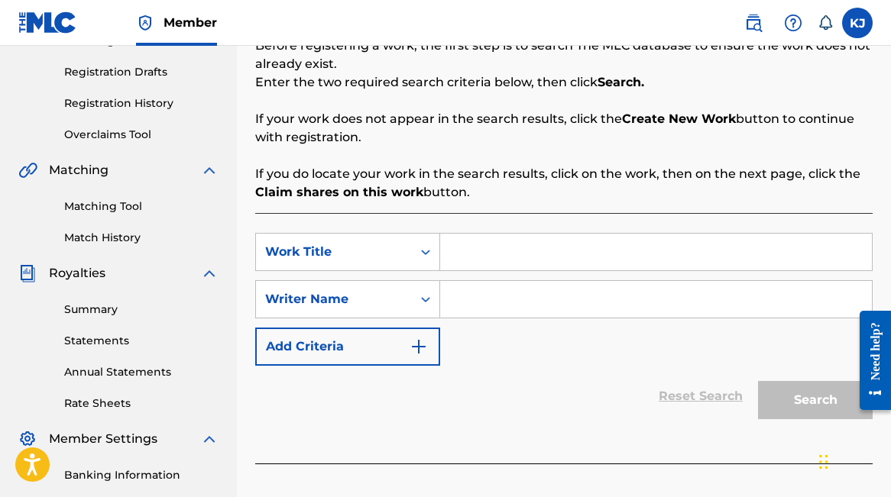
scroll to position [341, 0]
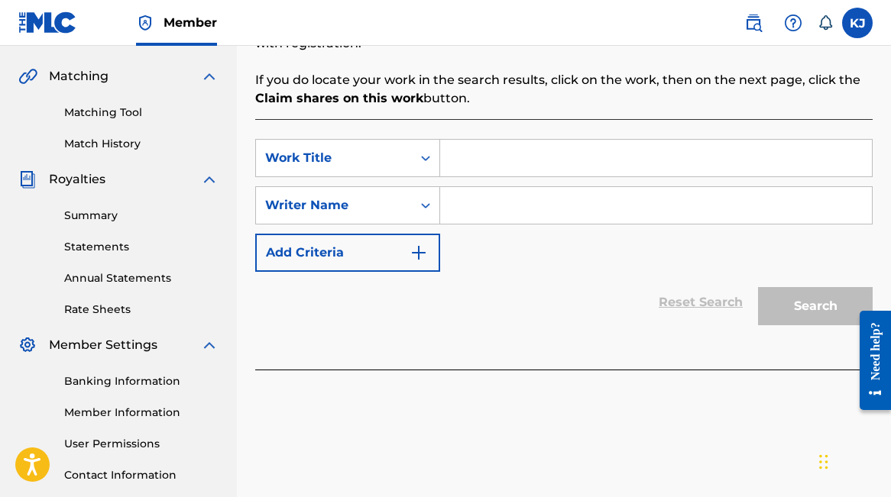
click at [507, 160] on input "Search Form" at bounding box center [656, 158] width 432 height 37
type input "by my side"
click at [509, 199] on input "Search Form" at bounding box center [656, 205] width 432 height 37
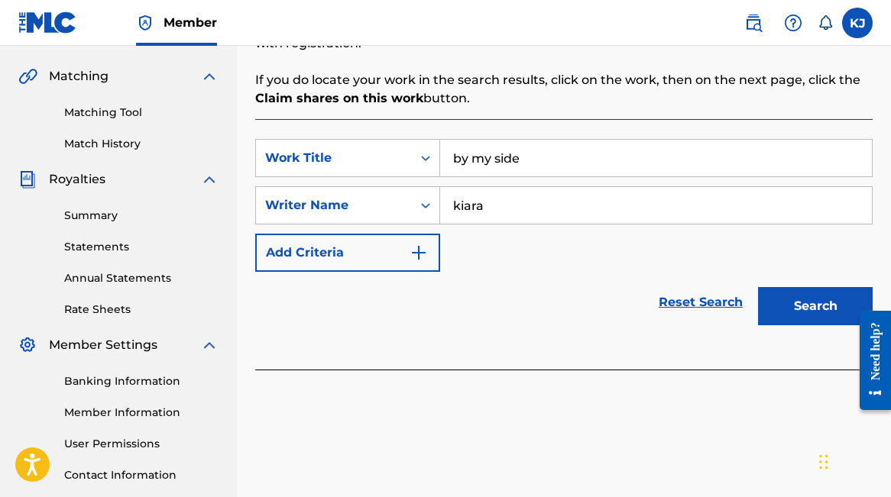
type input "kiara"
click at [758, 287] on button "Search" at bounding box center [815, 306] width 115 height 38
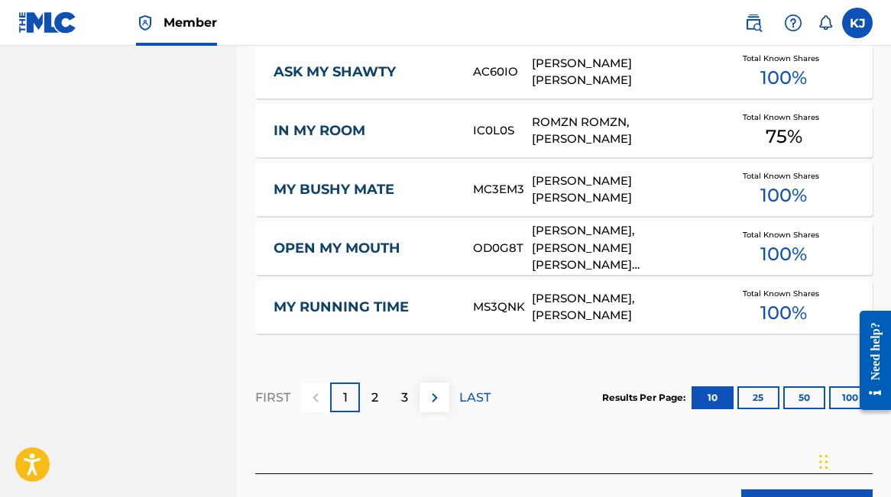
scroll to position [1033, 0]
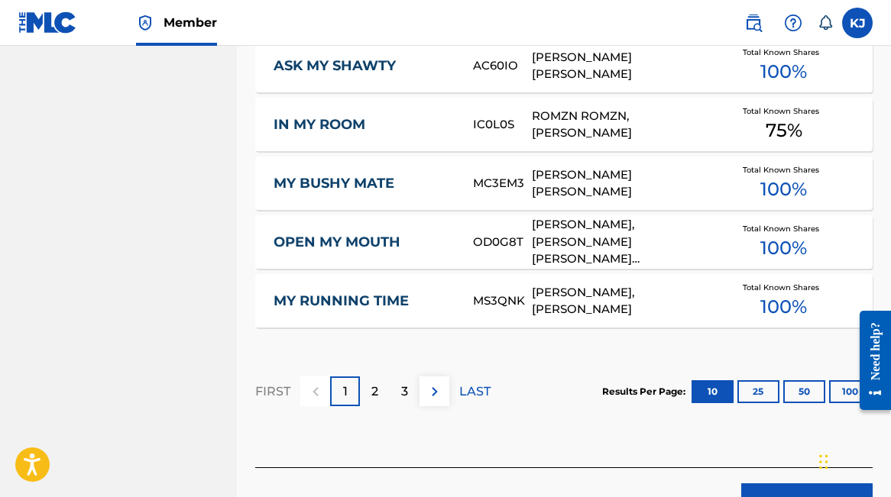
click at [760, 400] on button "25" at bounding box center [758, 392] width 42 height 23
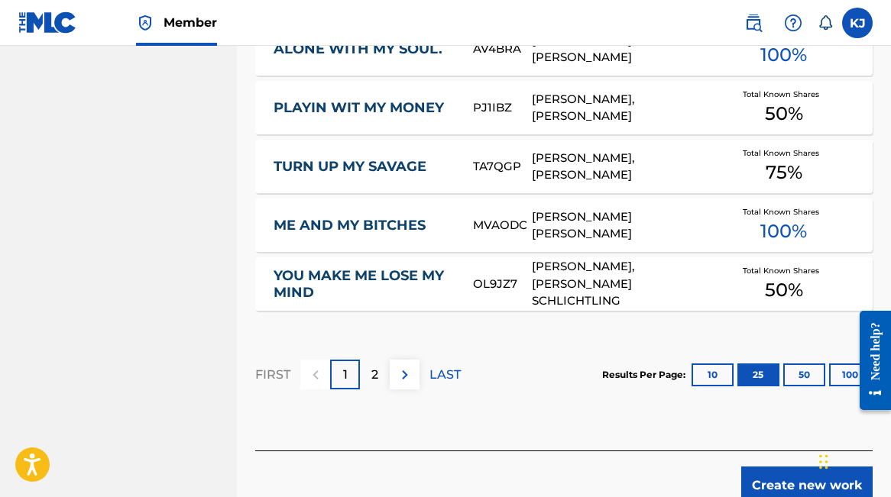
click at [792, 373] on button "50" at bounding box center [804, 375] width 42 height 23
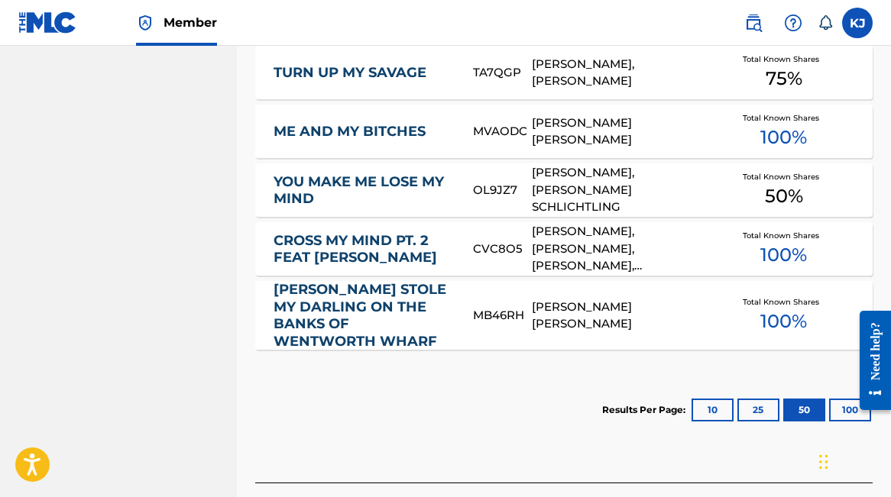
scroll to position [2140, 0]
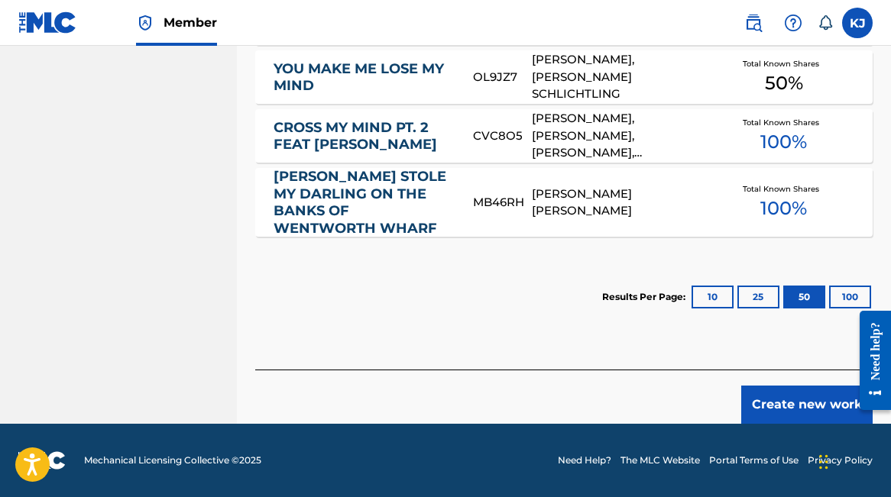
click at [755, 400] on button "Create new work" at bounding box center [806, 405] width 131 height 38
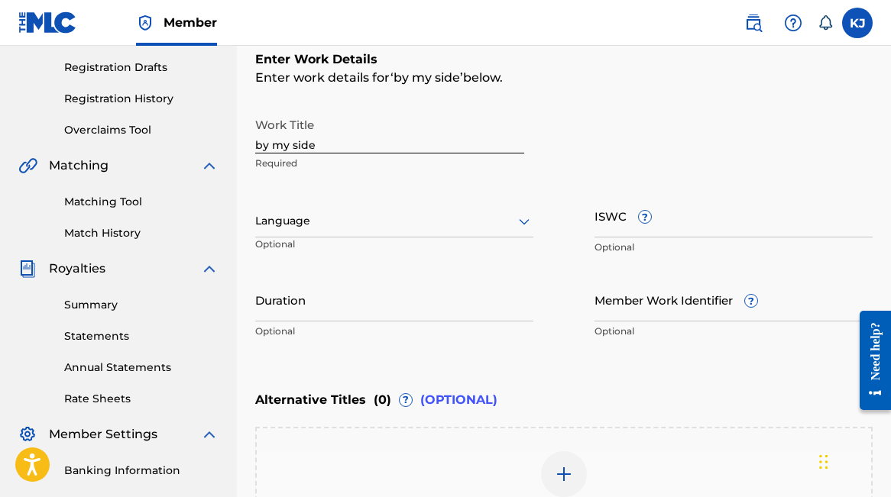
scroll to position [157, 0]
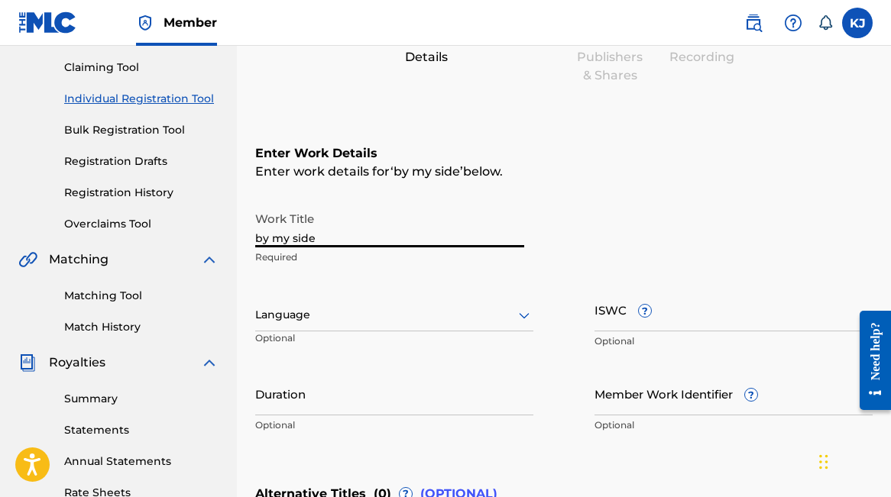
click at [398, 240] on input "by my side" at bounding box center [389, 226] width 269 height 44
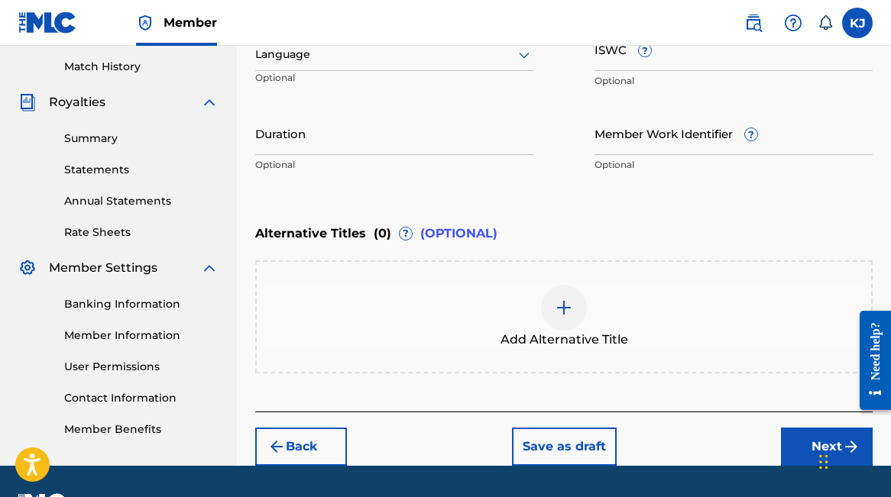
scroll to position [459, 0]
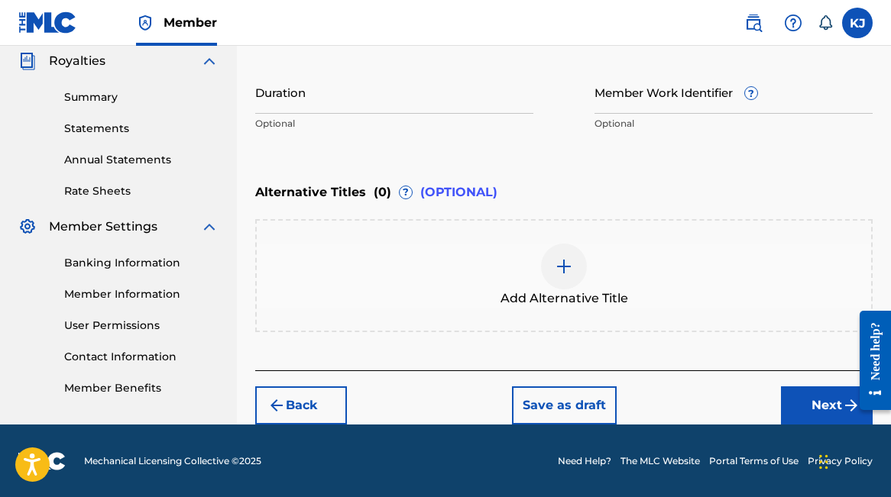
type input "By My Side"
click at [802, 404] on button "Next" at bounding box center [827, 406] width 92 height 38
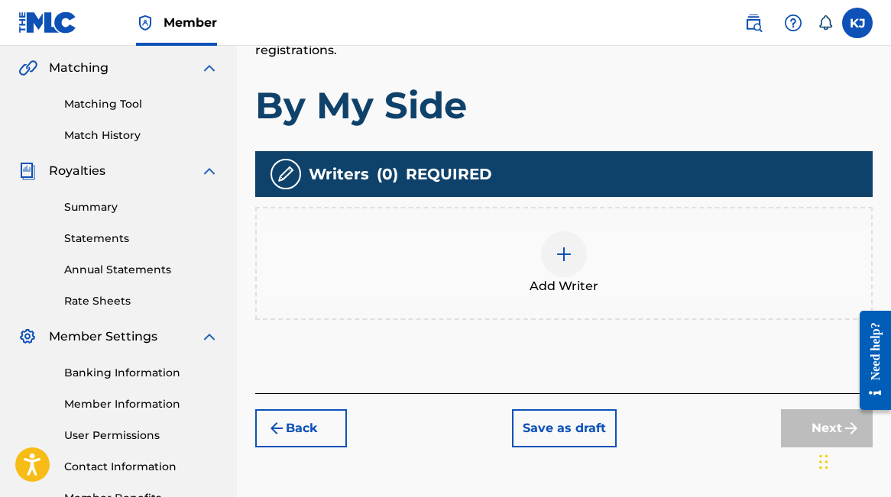
scroll to position [405, 0]
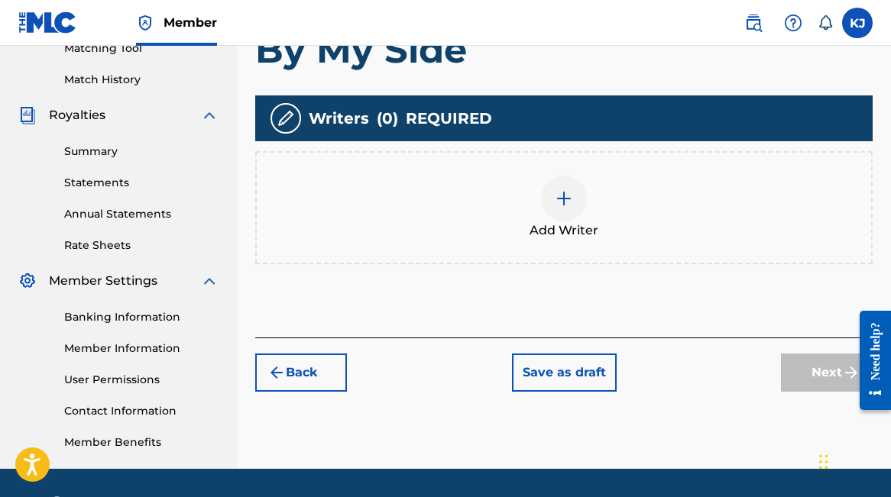
click at [575, 182] on div at bounding box center [564, 199] width 46 height 46
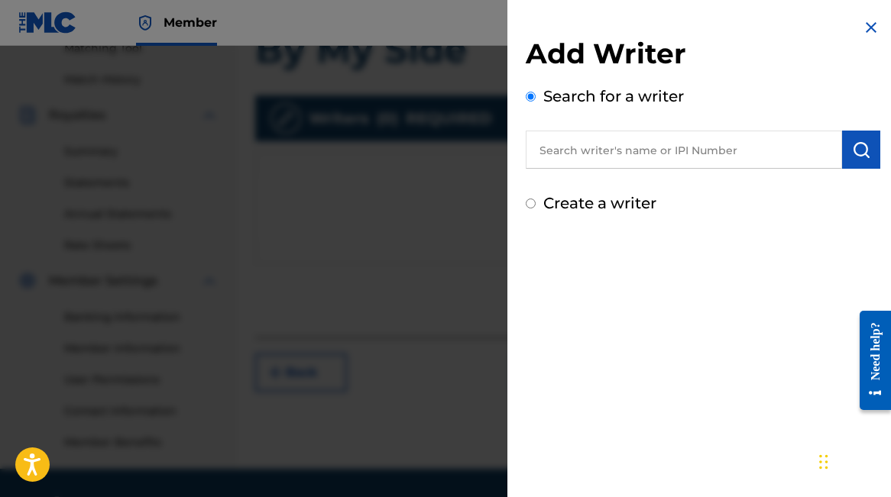
click at [624, 151] on input "text" at bounding box center [684, 150] width 316 height 38
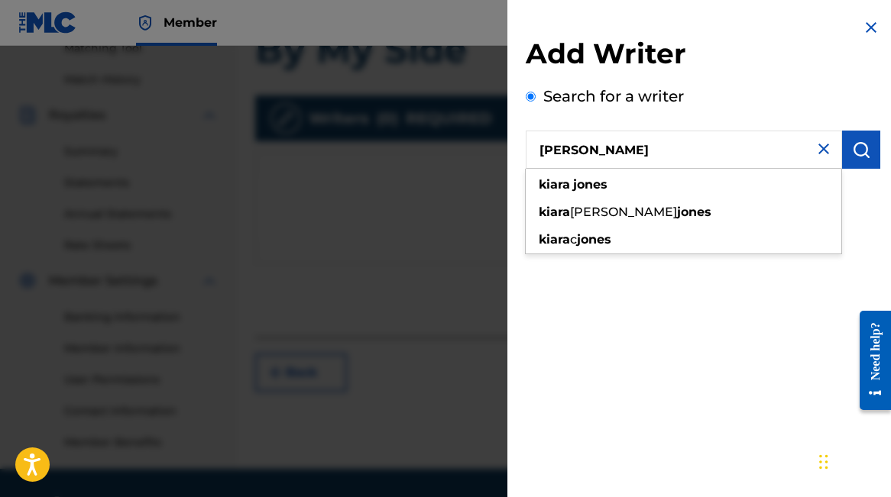
type input "[PERSON_NAME]"
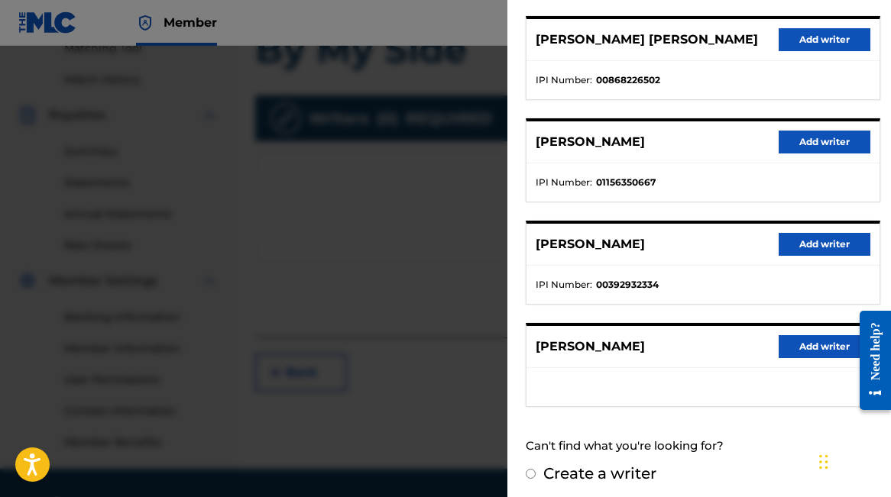
scroll to position [294, 0]
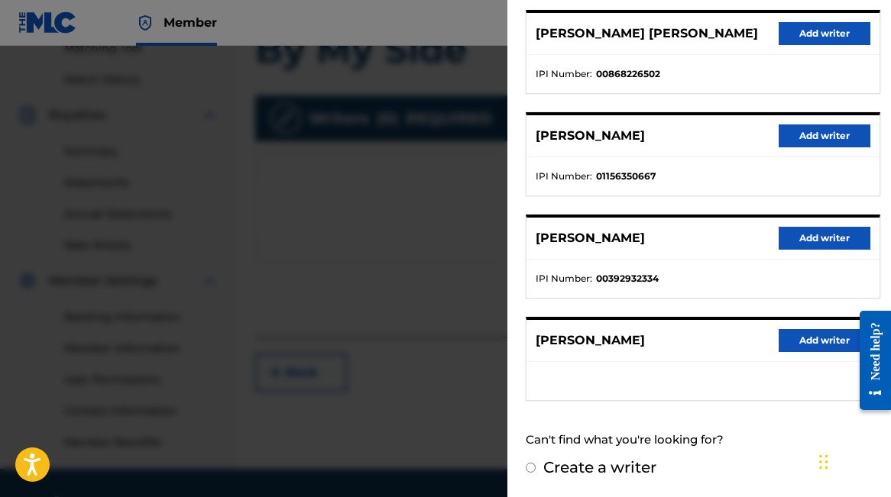
click at [802, 232] on button "Add writer" at bounding box center [825, 238] width 92 height 23
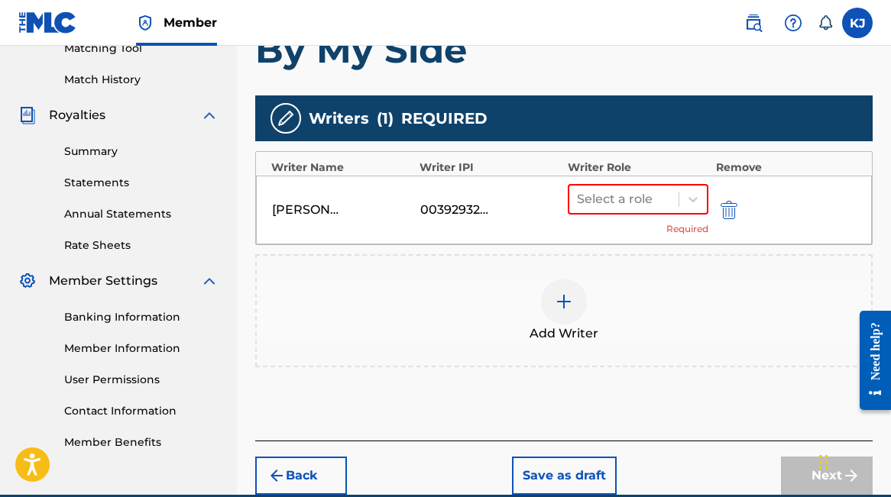
click at [571, 293] on img at bounding box center [564, 302] width 18 height 18
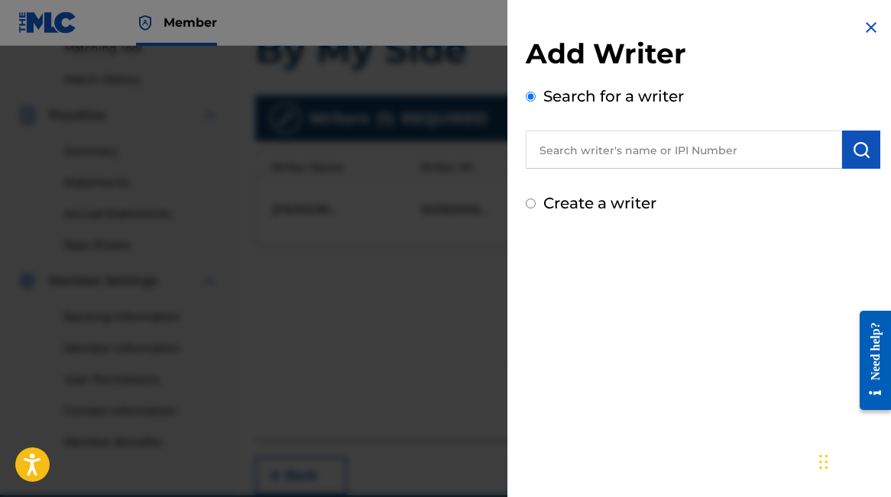
click at [684, 153] on input "text" at bounding box center [684, 150] width 316 height 38
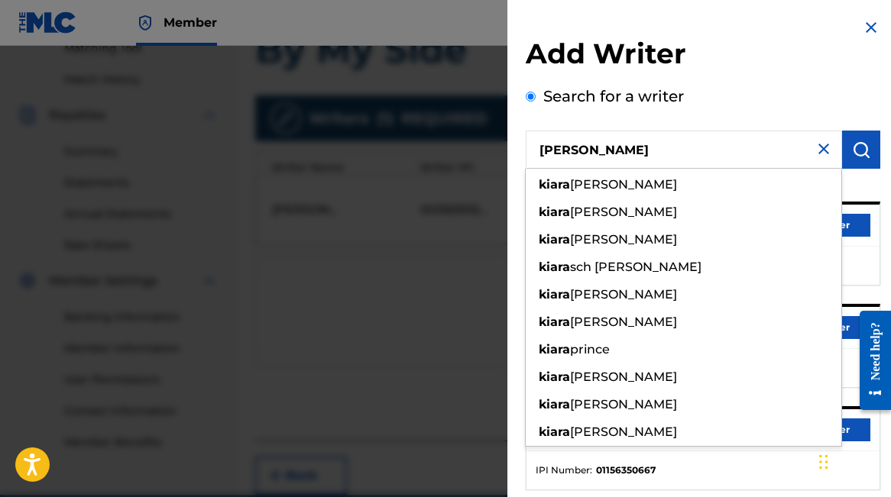
click at [683, 156] on input "[PERSON_NAME]" at bounding box center [684, 150] width 316 height 38
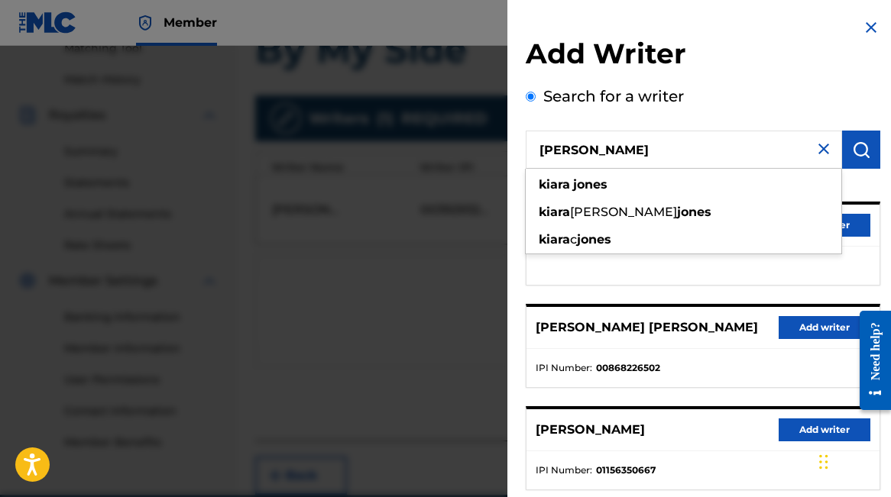
click at [739, 154] on input "[PERSON_NAME]" at bounding box center [684, 150] width 316 height 38
paste input "[PERSON_NAME]"
type input "[PERSON_NAME]"
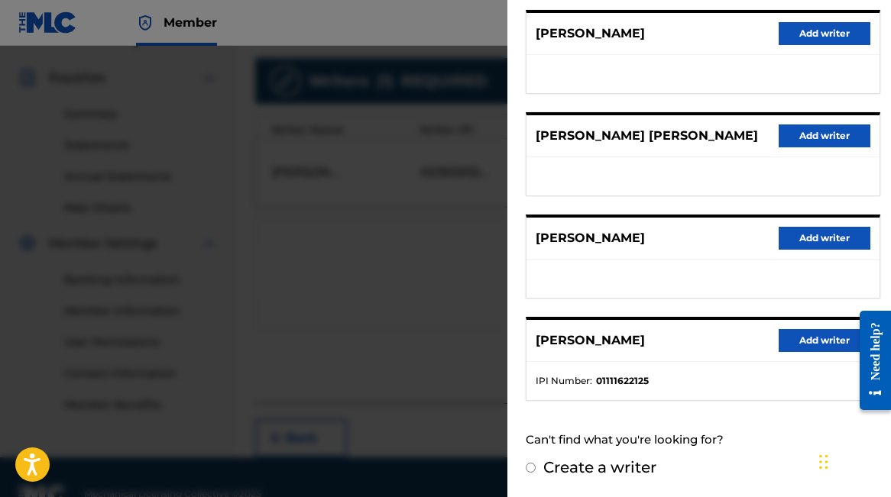
scroll to position [476, 0]
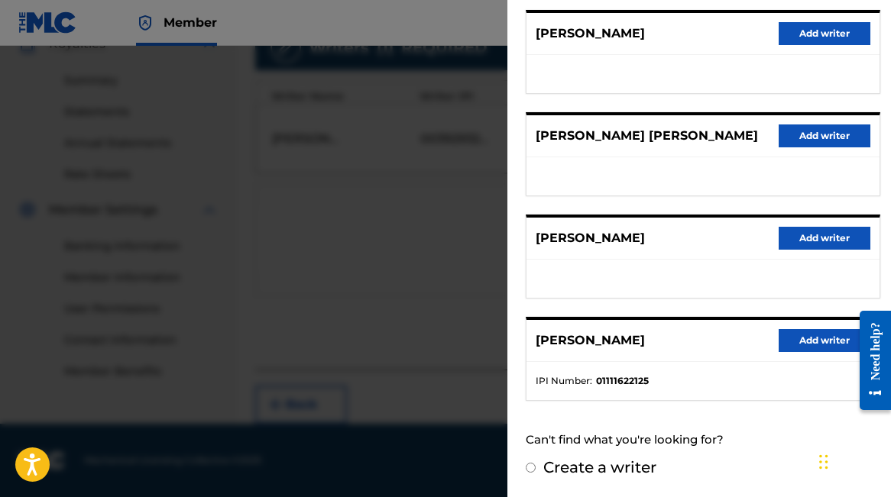
click at [612, 472] on label "Create a writer" at bounding box center [599, 467] width 113 height 18
radio input "true"
click at [536, 472] on input "Create a writer" at bounding box center [531, 468] width 10 height 10
radio input "false"
radio input "true"
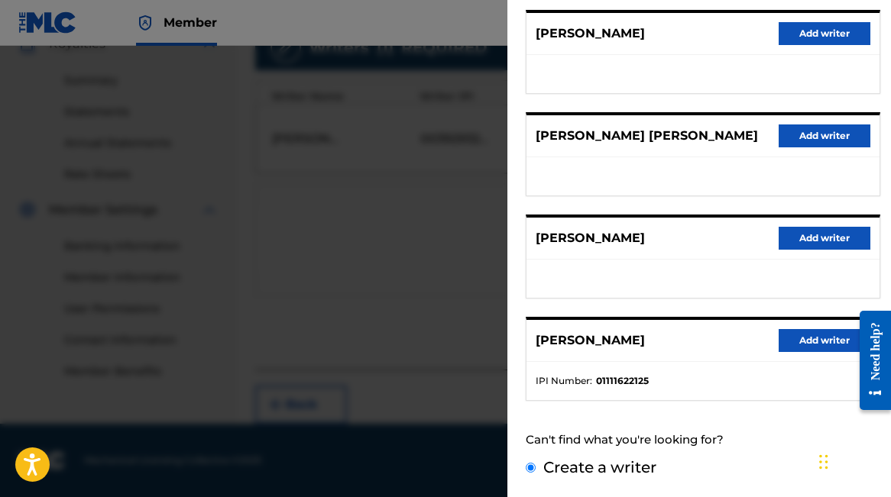
scroll to position [116, 0]
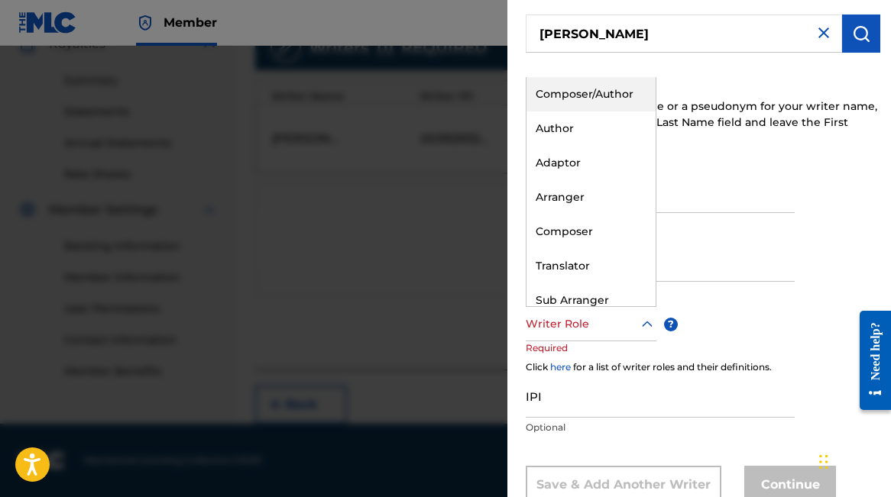
click at [581, 319] on div at bounding box center [591, 324] width 131 height 19
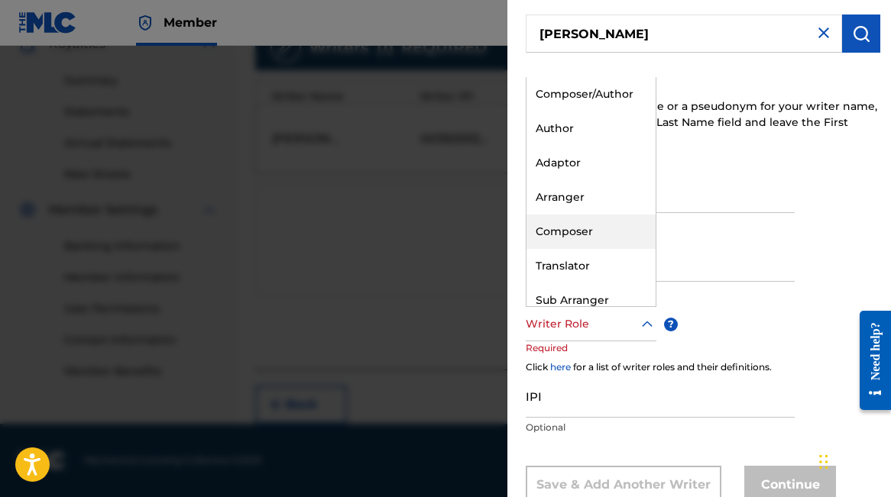
click at [575, 224] on div "Composer" at bounding box center [590, 232] width 129 height 34
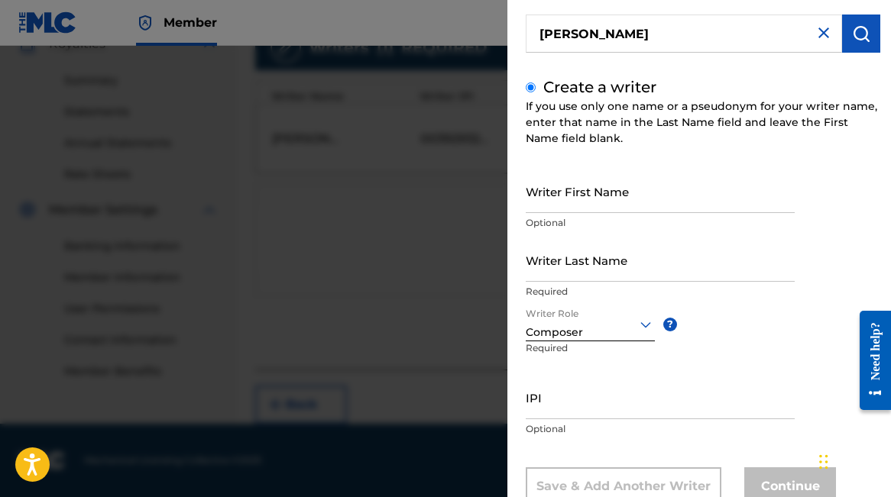
click at [576, 260] on input "Writer Last Name" at bounding box center [660, 260] width 269 height 44
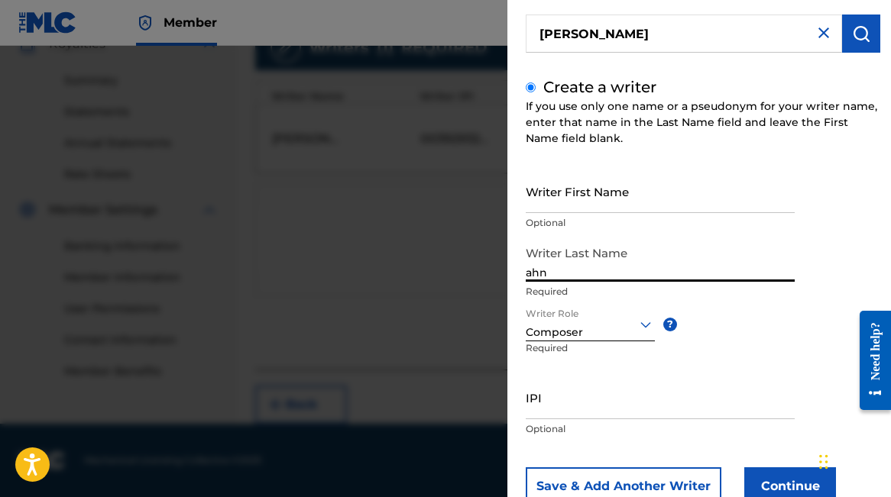
scroll to position [166, 0]
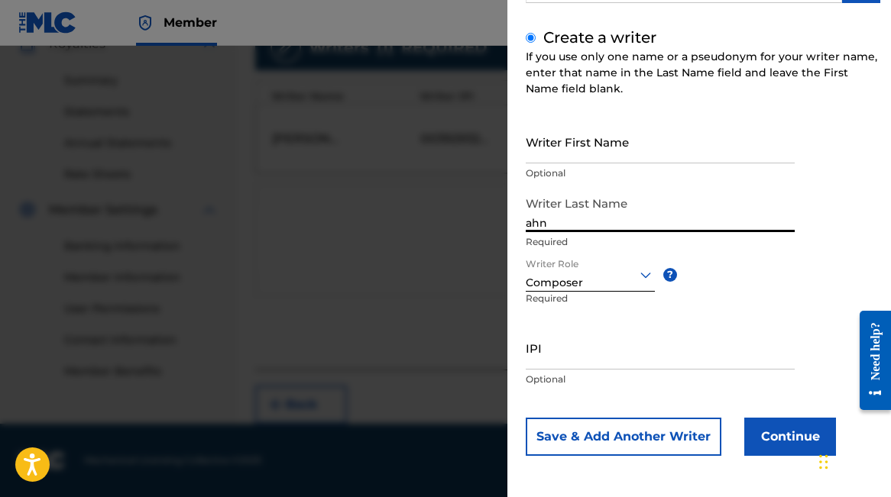
type input "ahn"
click at [572, 345] on input "IPI" at bounding box center [660, 348] width 269 height 44
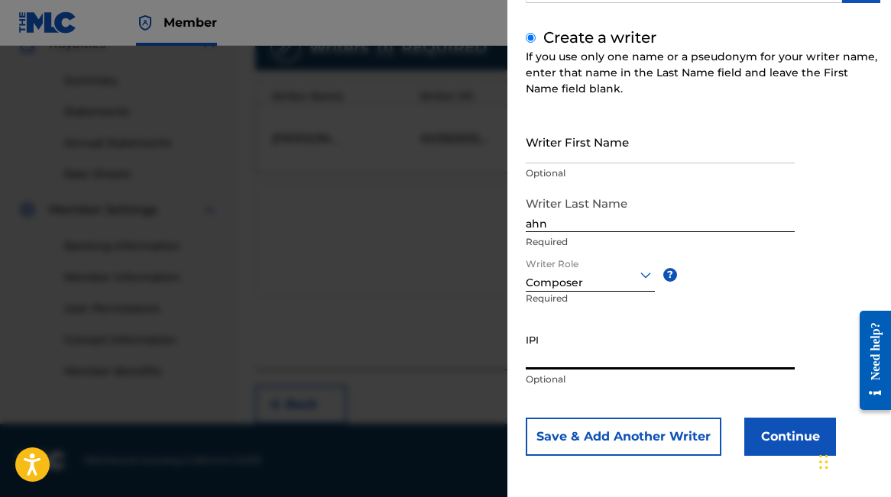
paste input "00753313359"
type input "00753313359"
click at [772, 435] on button "Continue" at bounding box center [790, 437] width 92 height 38
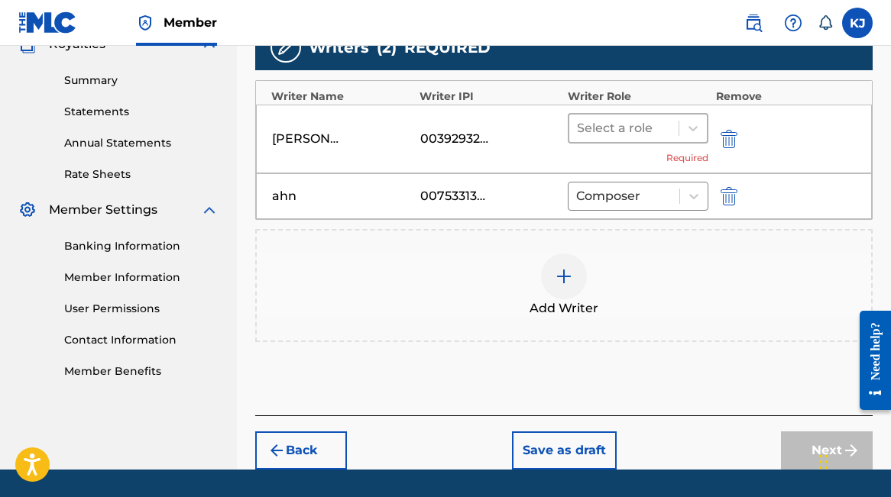
click at [637, 127] on div at bounding box center [624, 128] width 94 height 21
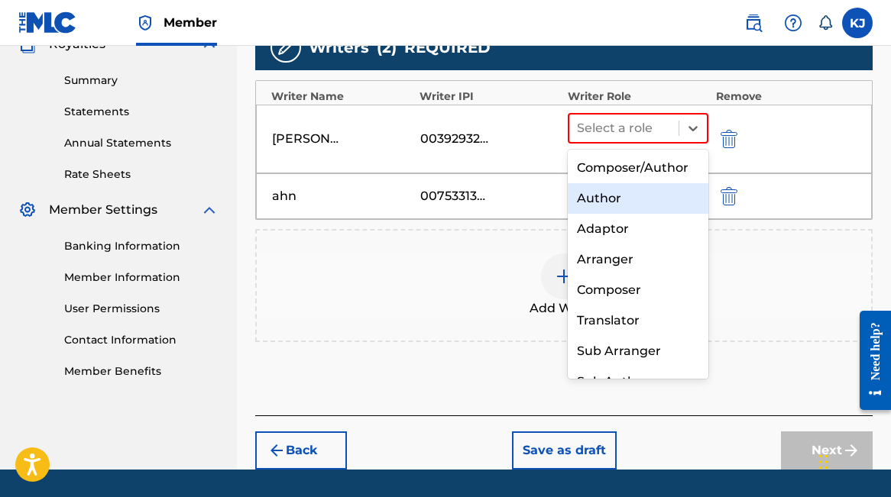
click at [628, 190] on div "Author" at bounding box center [638, 198] width 141 height 31
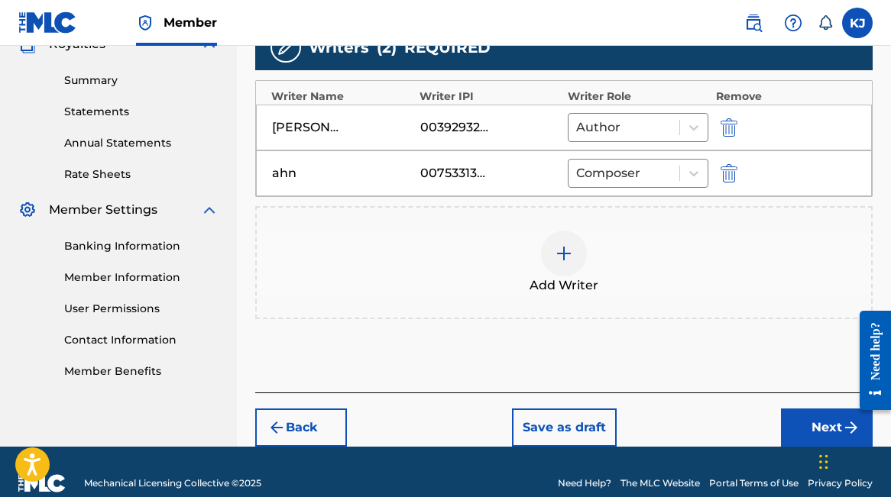
click at [794, 427] on button "Next" at bounding box center [827, 428] width 92 height 38
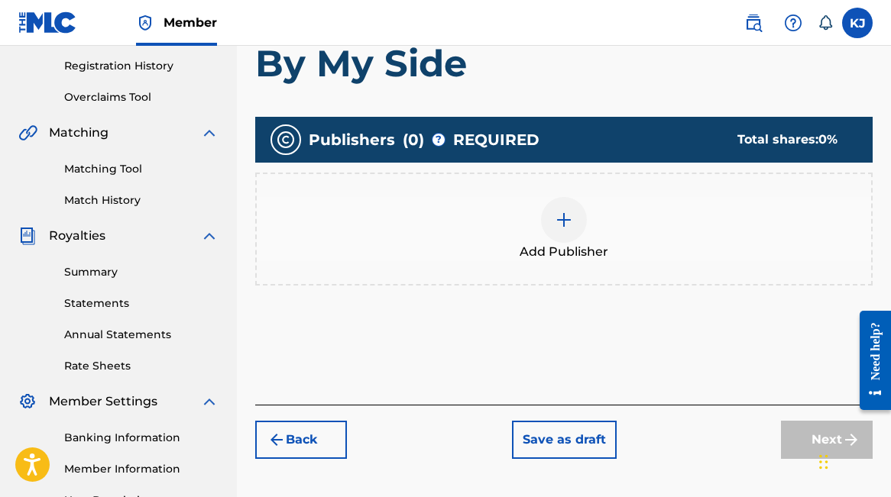
scroll to position [323, 0]
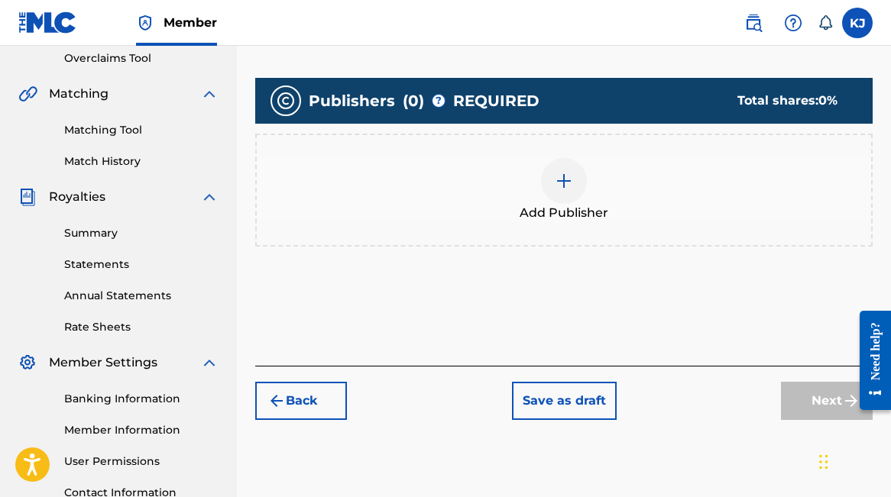
click at [563, 204] on span "Add Publisher" at bounding box center [564, 213] width 89 height 18
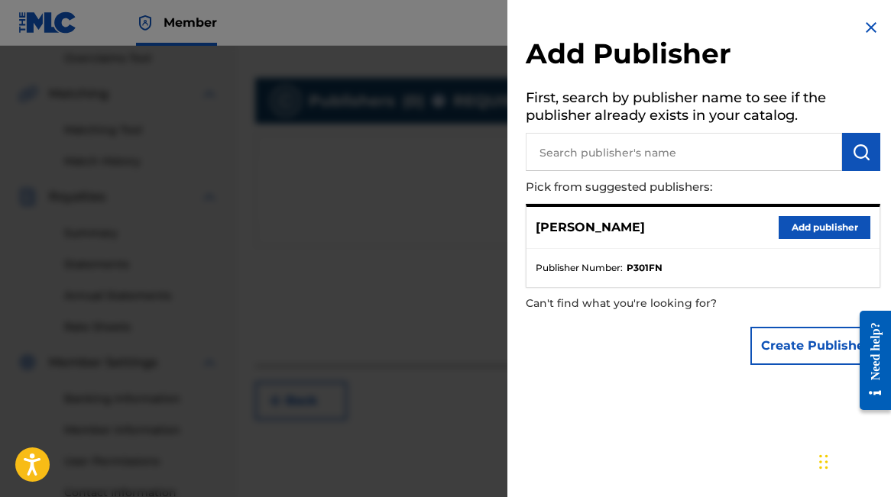
click at [786, 224] on button "Add publisher" at bounding box center [825, 227] width 92 height 23
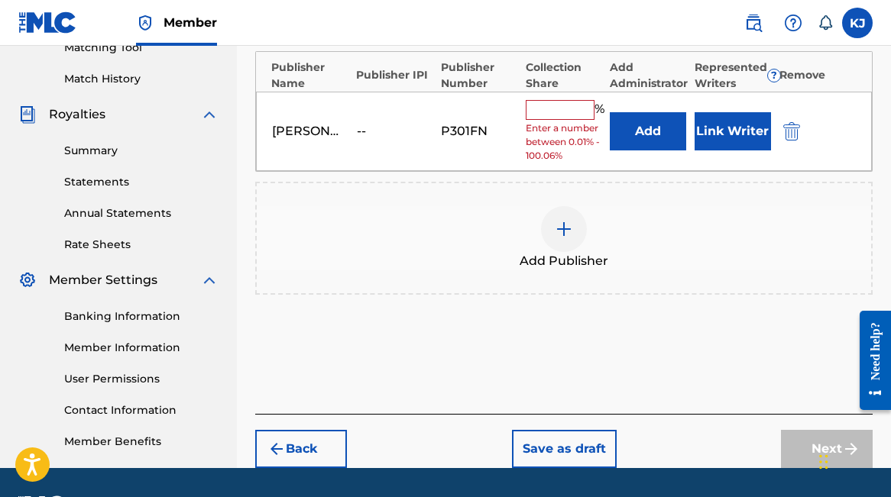
scroll to position [409, 0]
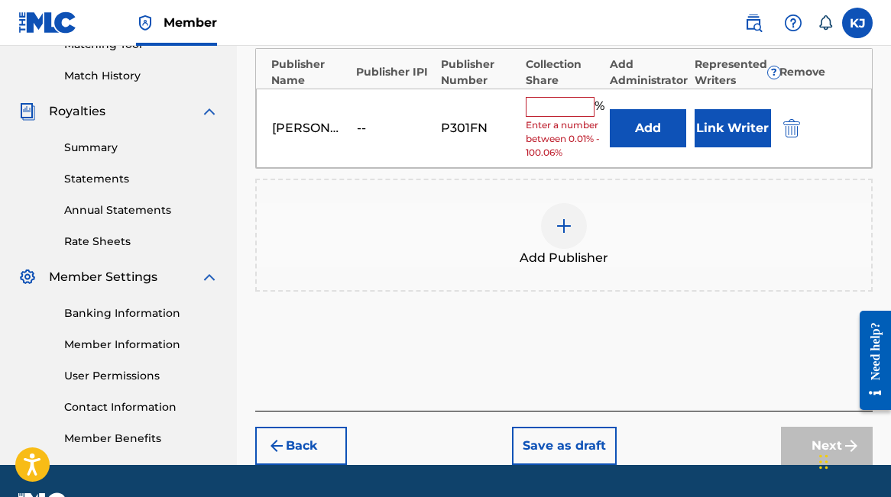
click at [556, 99] on input "text" at bounding box center [560, 107] width 69 height 20
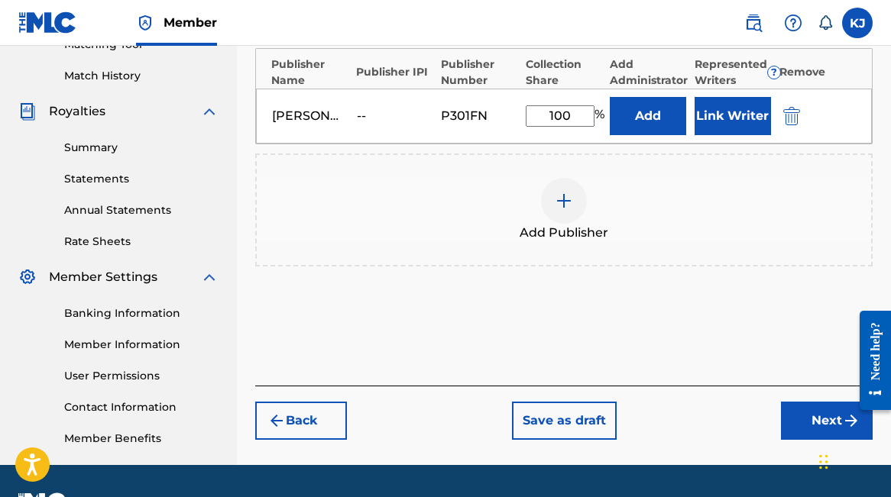
type input "100"
click at [708, 280] on div "Publishers ( 1 ) ? REQUIRED Total shares: 100 % Publisher Name Publisher IPI Pu…" at bounding box center [563, 137] width 617 height 290
click at [821, 444] on div "Chat Widget" at bounding box center [853, 460] width 76 height 73
click at [802, 423] on button "Next" at bounding box center [827, 421] width 92 height 38
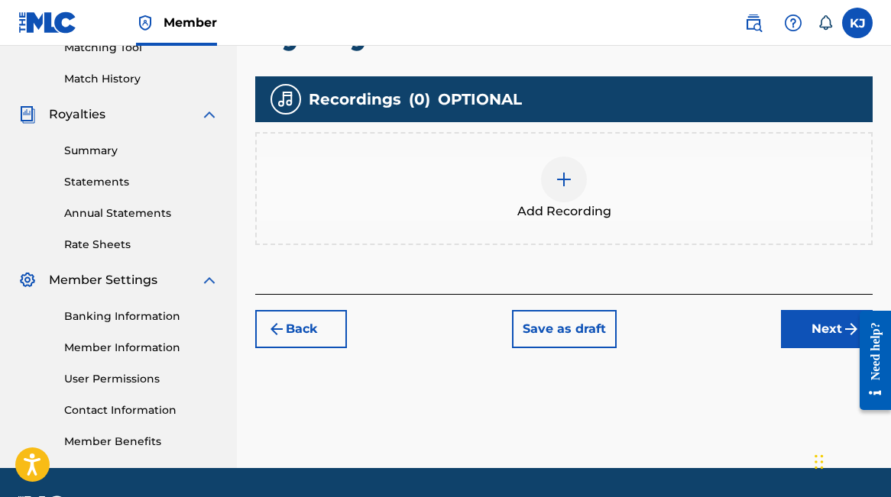
click at [808, 319] on button "Next" at bounding box center [827, 329] width 92 height 38
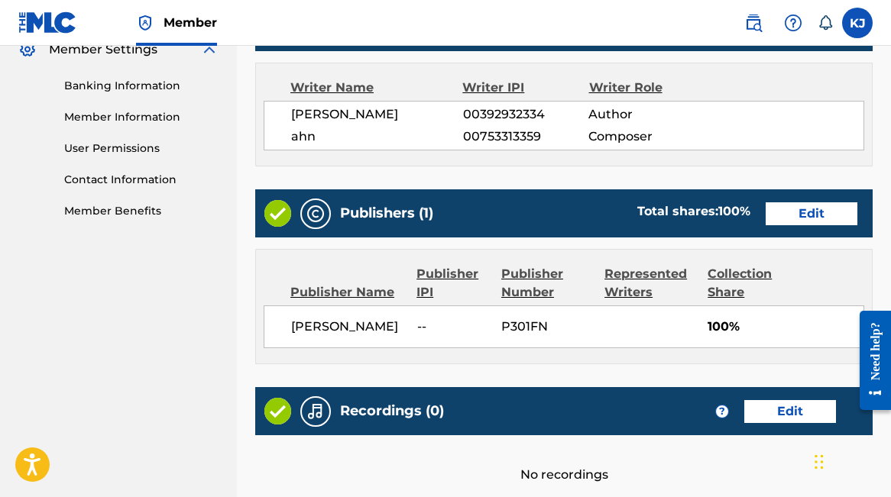
scroll to position [734, 0]
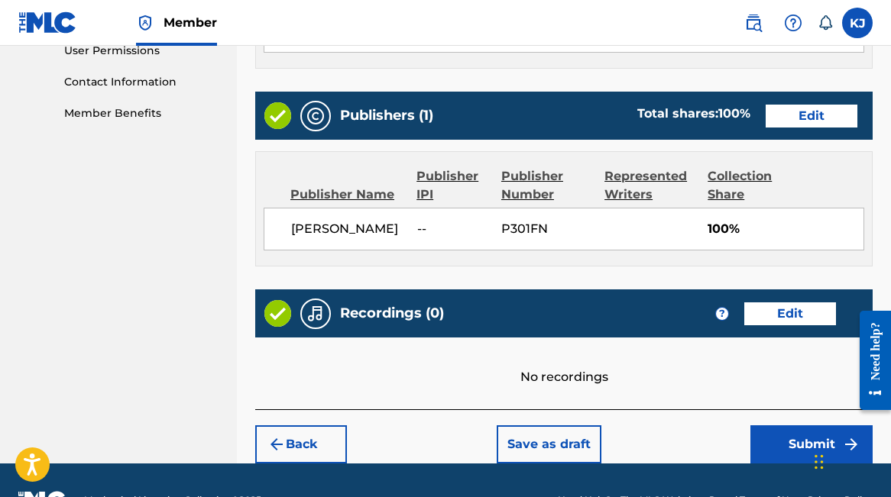
click at [793, 429] on button "Submit" at bounding box center [811, 445] width 122 height 38
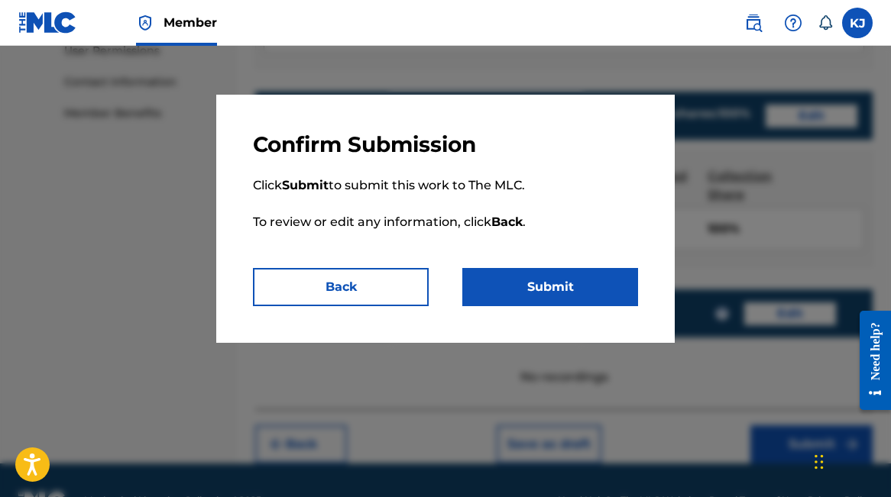
click at [572, 280] on button "Submit" at bounding box center [550, 287] width 176 height 38
